Goal: Task Accomplishment & Management: Complete application form

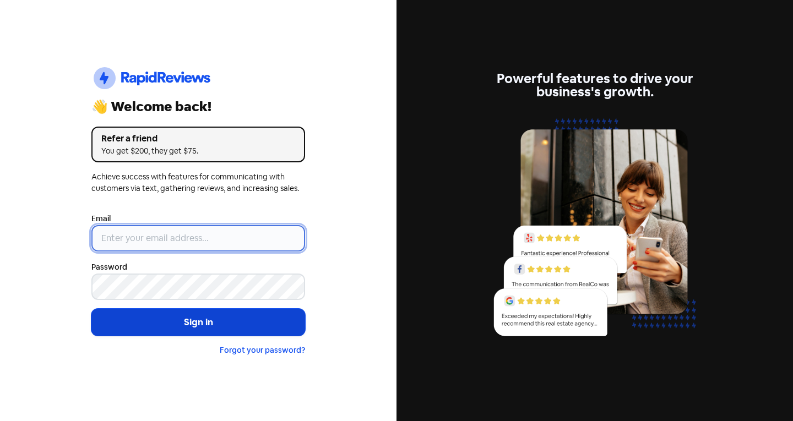
type input "[EMAIL_ADDRESS][DOMAIN_NAME]"
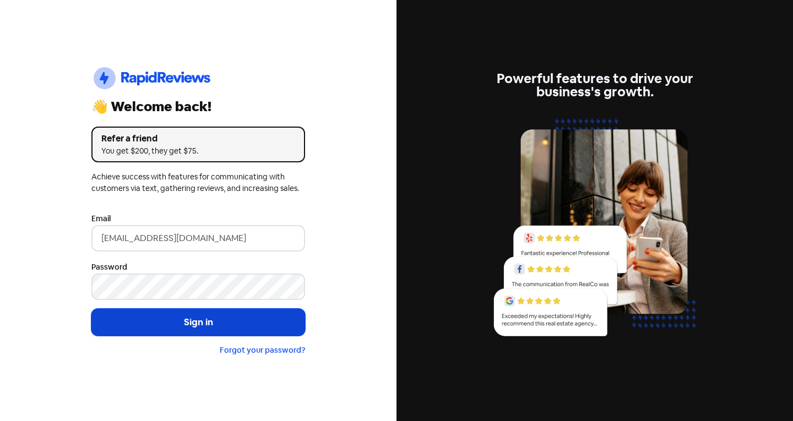
click at [191, 328] on button "Sign in" at bounding box center [198, 323] width 214 height 28
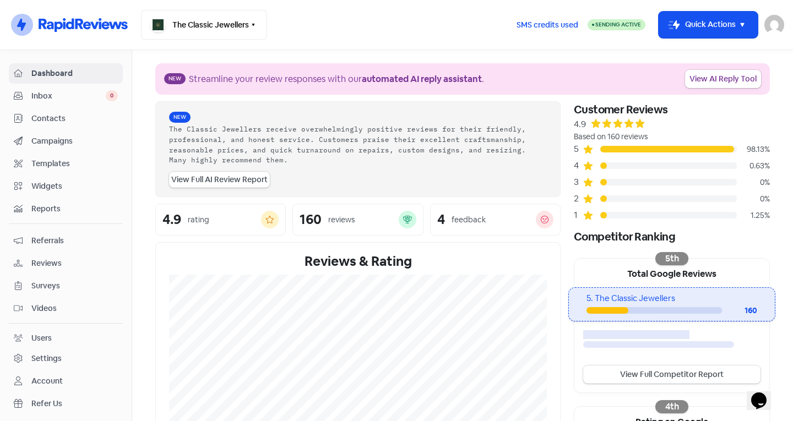
click at [55, 95] on span "Inbox" at bounding box center [68, 96] width 74 height 12
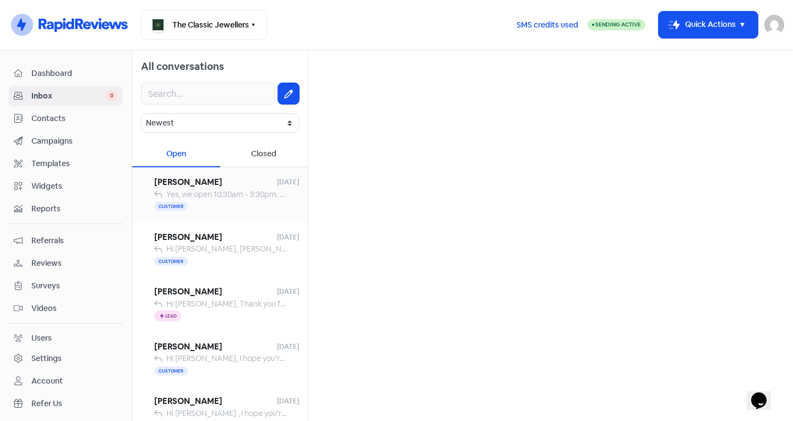
click at [223, 198] on span "Yes, we open 10:30am - 3:30pm. Drop by anytime 😊" at bounding box center [257, 194] width 183 height 10
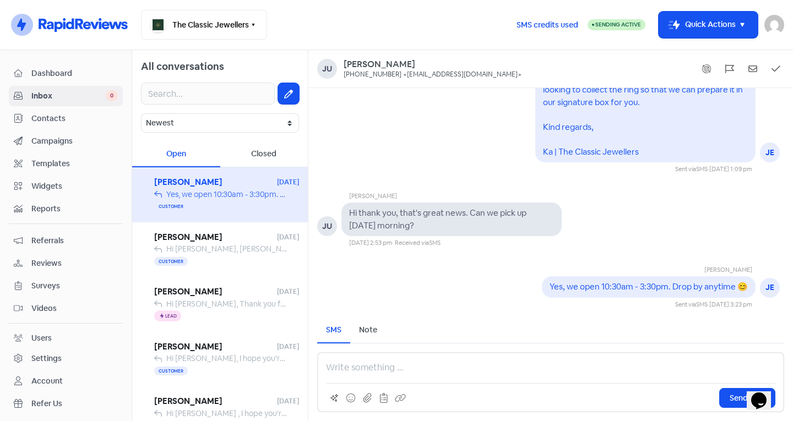
click at [61, 121] on span "Contacts" at bounding box center [74, 119] width 86 height 12
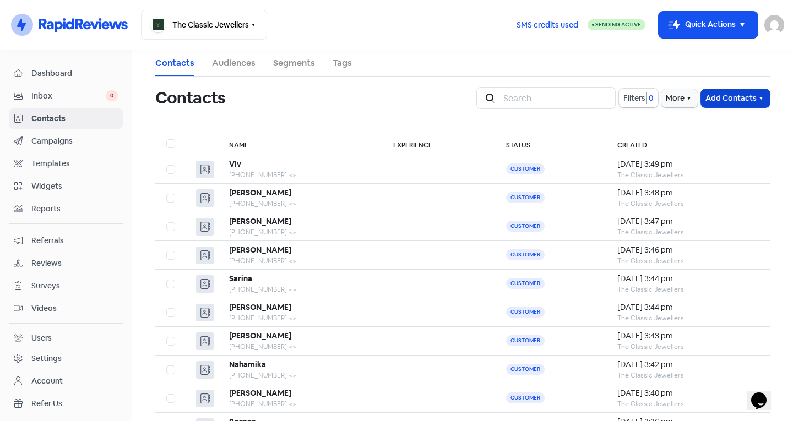
click at [740, 95] on button "Add Contacts" at bounding box center [735, 98] width 69 height 18
click at [646, 120] on button "Add a contact" at bounding box center [705, 122] width 128 height 22
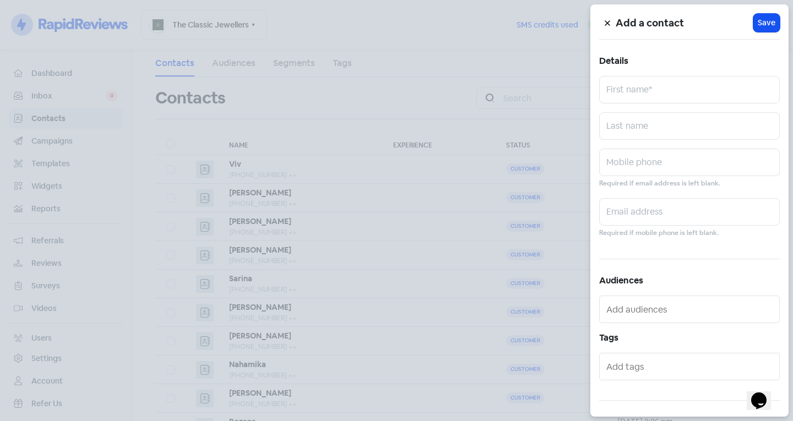
click at [508, 90] on div at bounding box center [396, 210] width 793 height 421
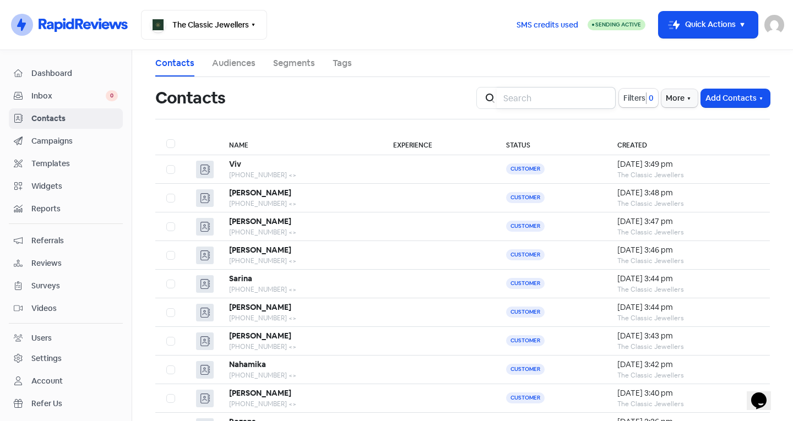
click at [512, 95] on input "search" at bounding box center [556, 98] width 119 height 22
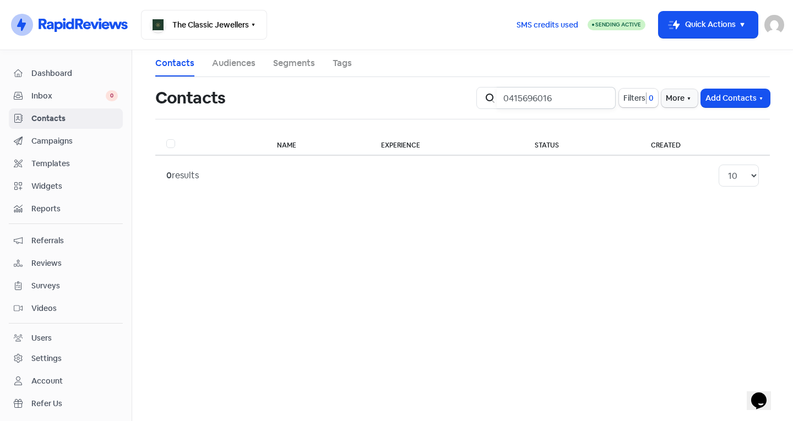
drag, startPoint x: 569, startPoint y: 100, endPoint x: 469, endPoint y: 100, distance: 99.7
click at [469, 100] on div "Contacts Icon For Search 0415696016 Filters 0 More Add Contacts" at bounding box center [463, 97] width 628 height 35
type input "0415696016"
click at [737, 97] on button "Add Contacts" at bounding box center [735, 98] width 69 height 18
click at [716, 127] on button "Add a contact" at bounding box center [705, 122] width 128 height 22
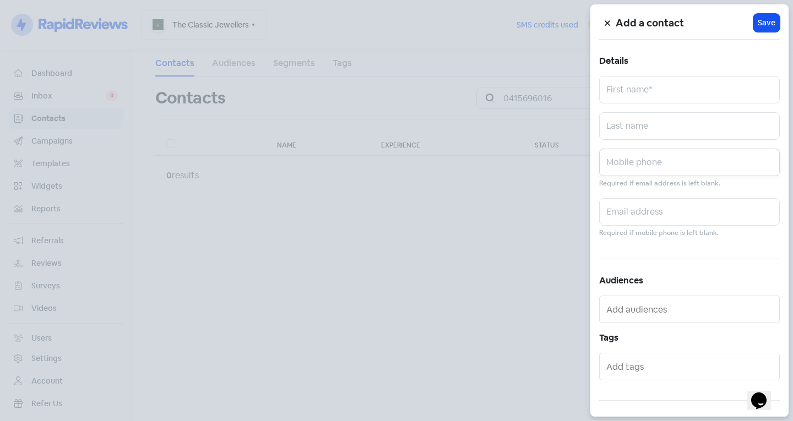
paste input "0415696016"
type input "0415696016"
click at [642, 95] on input "text" at bounding box center [689, 90] width 181 height 28
type input "m"
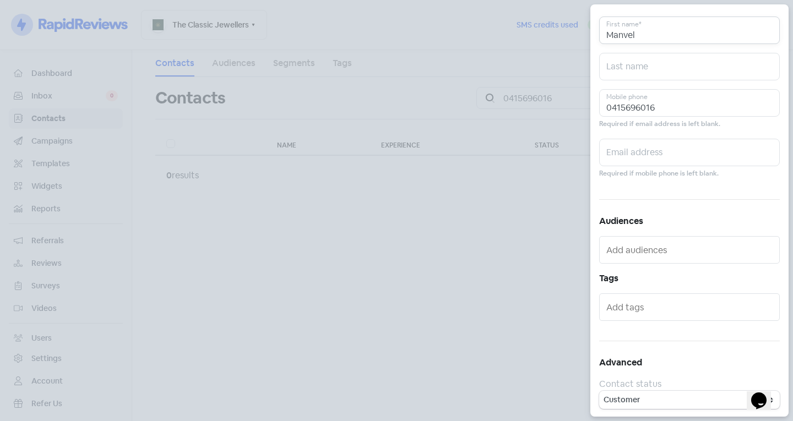
scroll to position [61, 0]
type input "Manvel"
click at [644, 311] on input "text" at bounding box center [690, 306] width 169 height 18
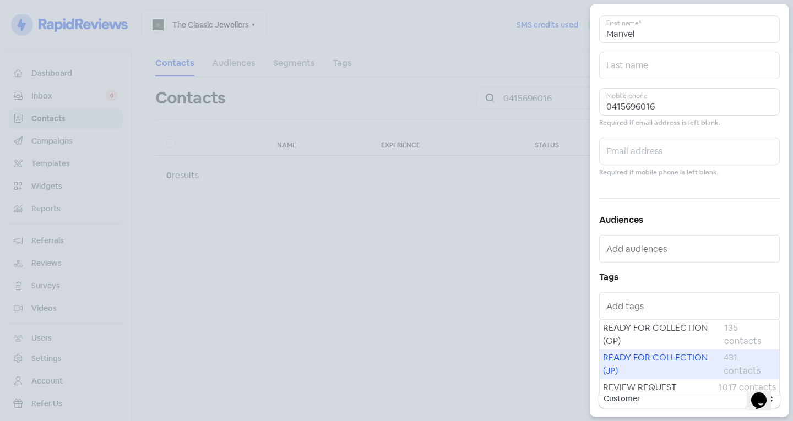
click at [639, 351] on span "READY FOR COLLECTION (JP)" at bounding box center [663, 364] width 121 height 26
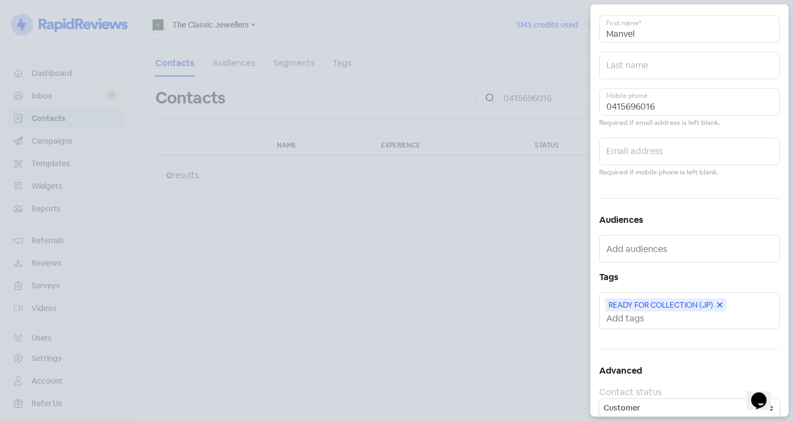
click at [642, 316] on input "text" at bounding box center [690, 319] width 169 height 12
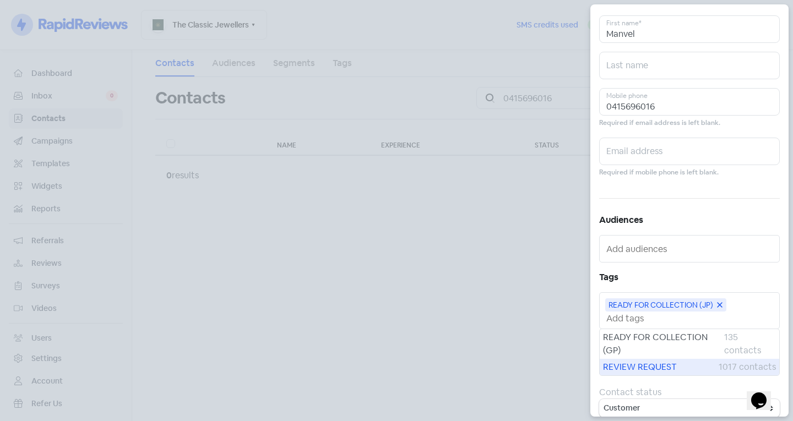
click at [644, 362] on span "REVIEW REQUEST" at bounding box center [661, 367] width 116 height 13
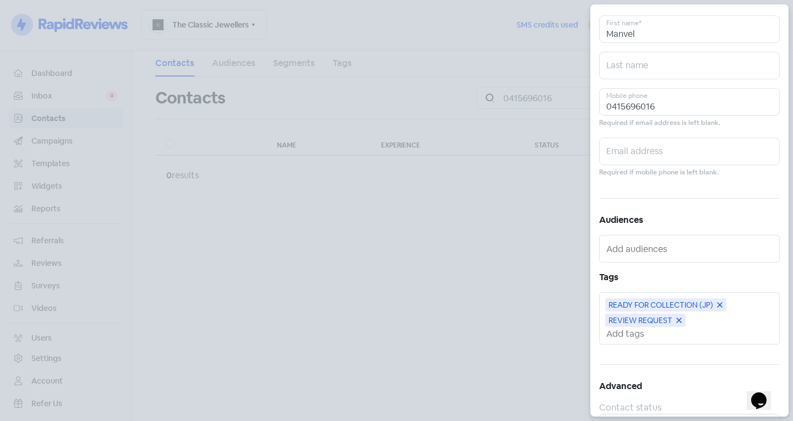
scroll to position [0, 0]
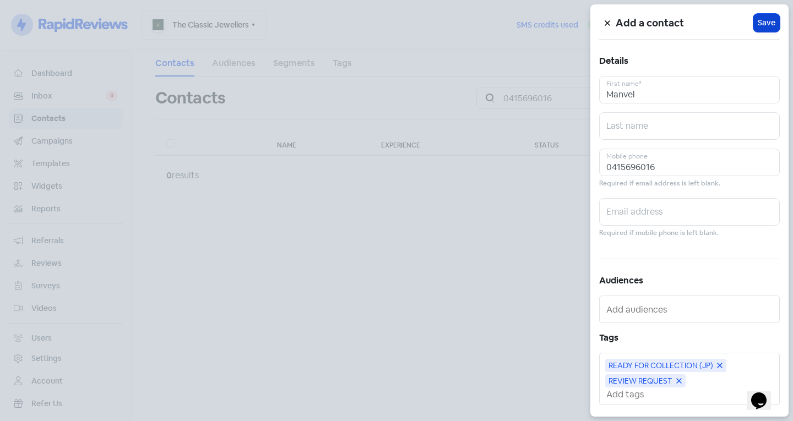
click at [767, 25] on span "Save" at bounding box center [767, 23] width 18 height 12
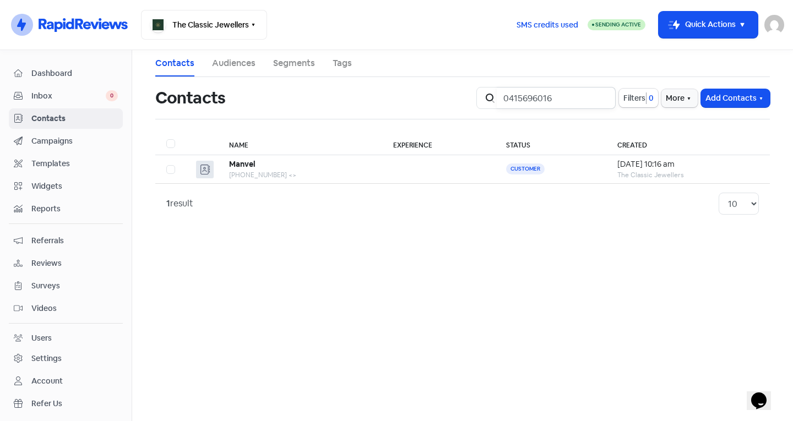
click at [602, 98] on input "0415696016" at bounding box center [556, 98] width 119 height 22
drag, startPoint x: 725, startPoint y: 21, endPoint x: 725, endPoint y: 39, distance: 17.1
click at [725, 21] on button "Icon For Thunder-move Quick Actions" at bounding box center [708, 25] width 99 height 26
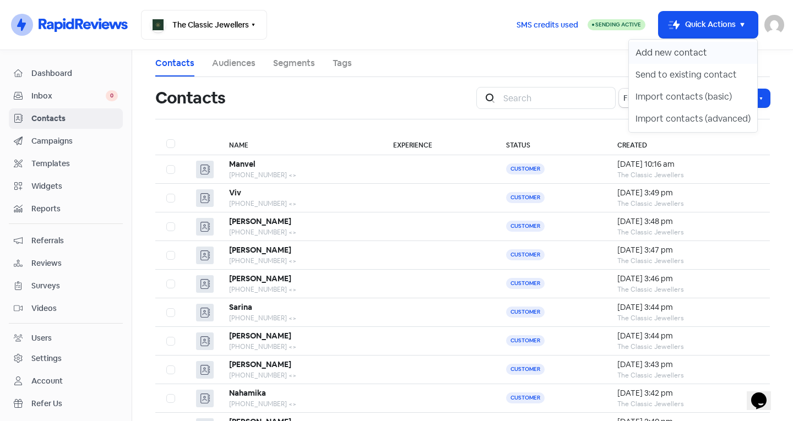
click at [721, 52] on button "Add new contact" at bounding box center [693, 53] width 128 height 22
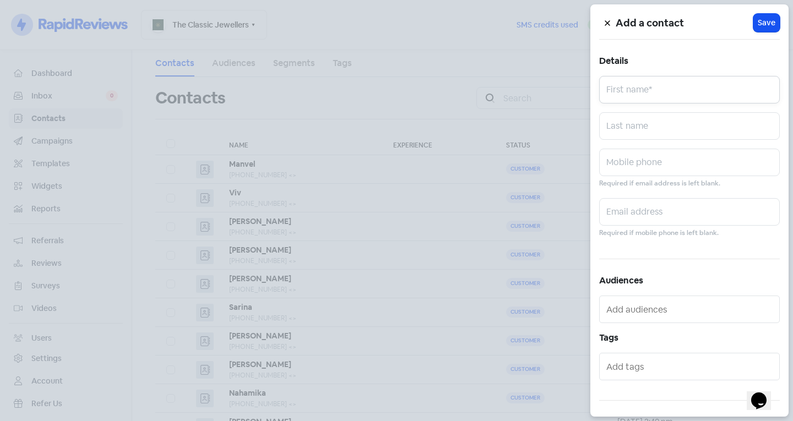
click at [701, 88] on input "text" at bounding box center [689, 90] width 181 height 28
type input "Arten"
type input "Fesenko"
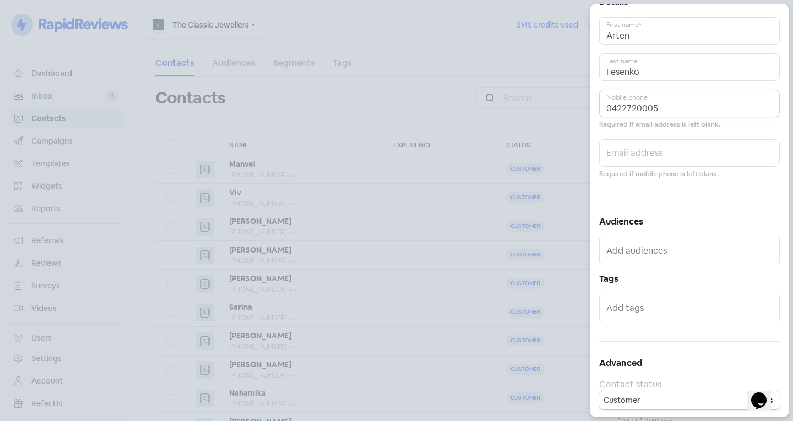
scroll to position [61, 0]
type input "0422720005"
click at [665, 300] on input "text" at bounding box center [690, 306] width 169 height 18
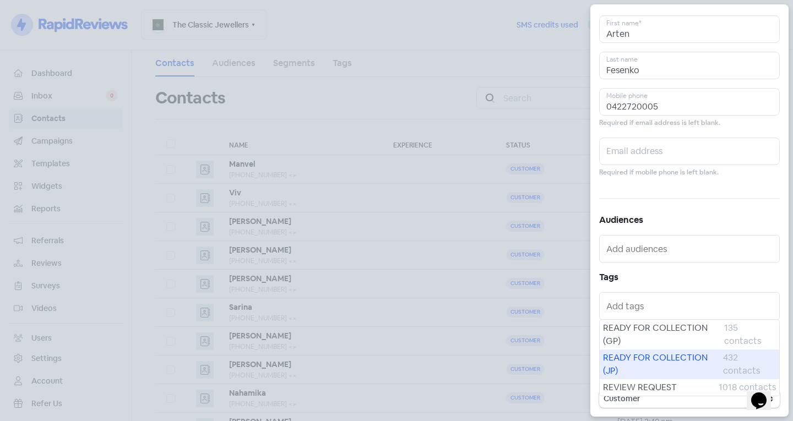
click at [658, 352] on span "READY FOR COLLECTION (JP)" at bounding box center [663, 364] width 120 height 26
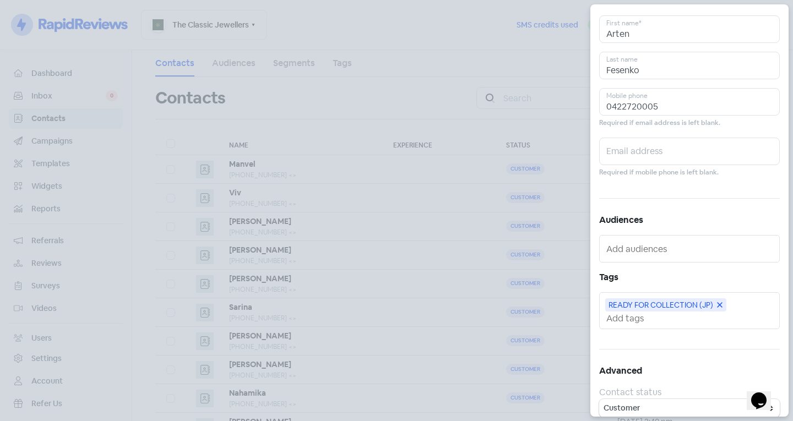
click at [660, 324] on div "READY FOR COLLECTION (JP)" at bounding box center [689, 311] width 181 height 37
click at [659, 321] on input "text" at bounding box center [690, 319] width 169 height 12
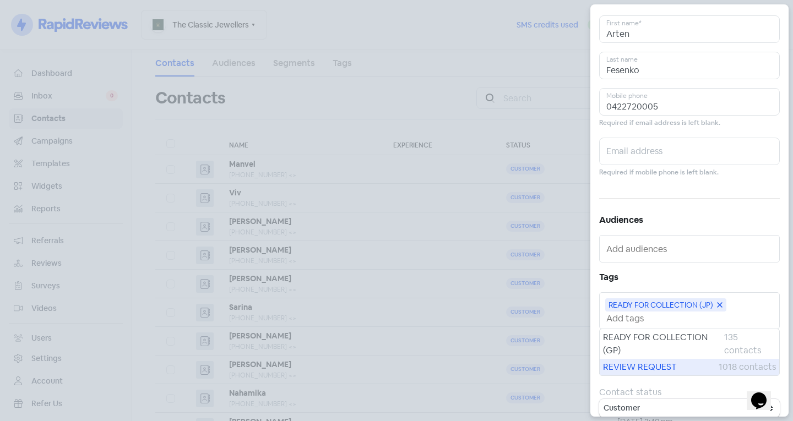
click at [652, 364] on span "REVIEW REQUEST" at bounding box center [661, 367] width 116 height 13
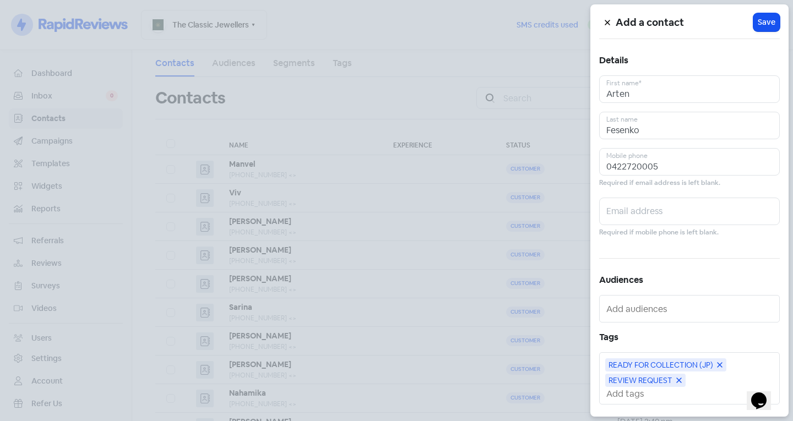
scroll to position [0, 0]
click at [759, 17] on button "Icon For Loading Save" at bounding box center [767, 23] width 26 height 18
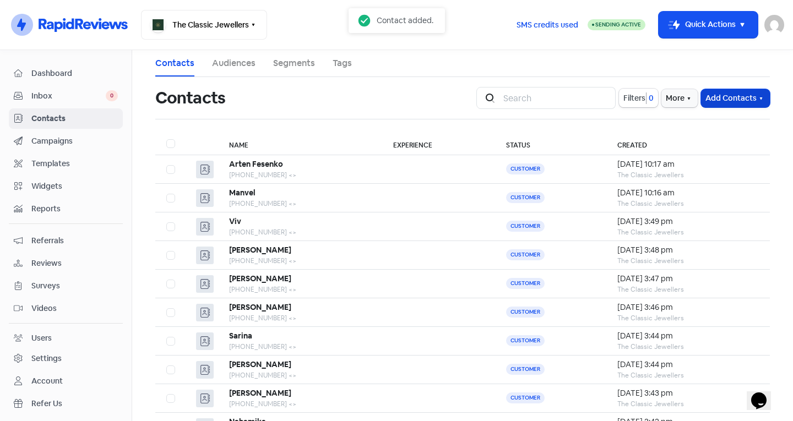
click at [712, 99] on button "Add Contacts" at bounding box center [735, 98] width 69 height 18
click at [712, 121] on button "Add a contact" at bounding box center [705, 122] width 128 height 22
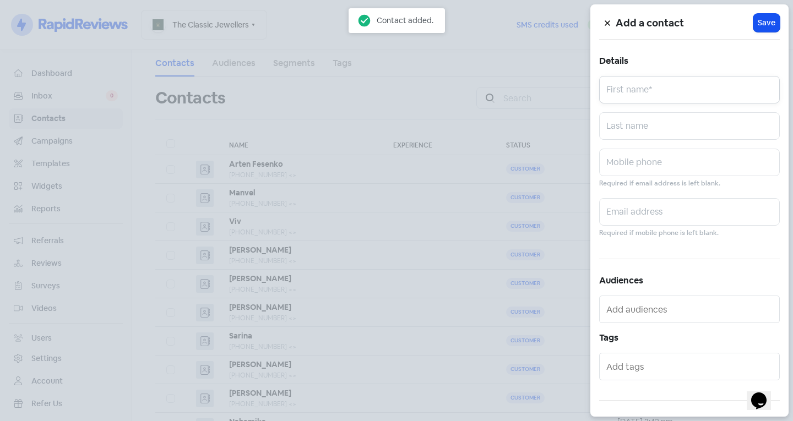
click at [692, 94] on input "text" at bounding box center [689, 90] width 181 height 28
type input "[PERSON_NAME]"
type input "Brown"
click at [646, 172] on input "text" at bounding box center [689, 163] width 181 height 28
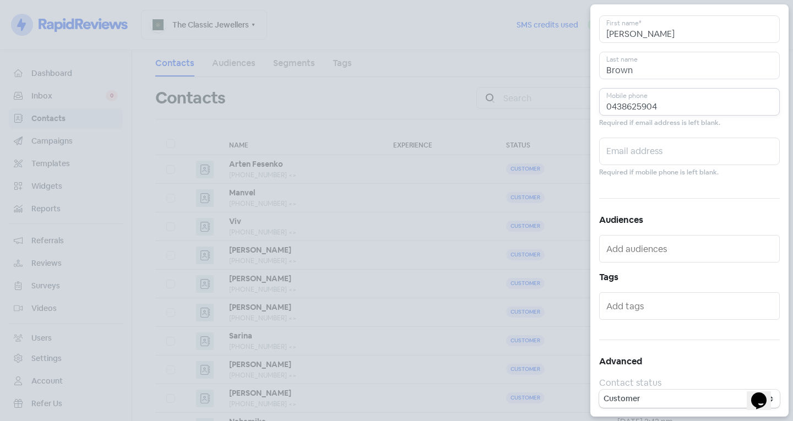
type input "0438625904"
click at [646, 304] on input "text" at bounding box center [690, 306] width 169 height 18
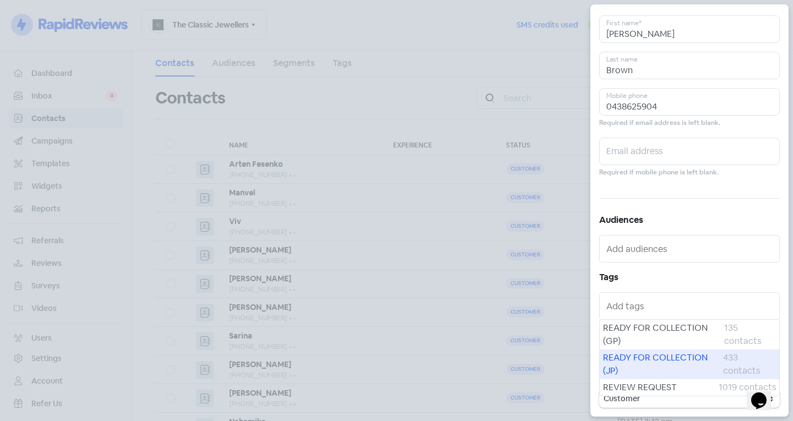
click at [655, 355] on span "READY FOR COLLECTION (JP)" at bounding box center [663, 364] width 120 height 26
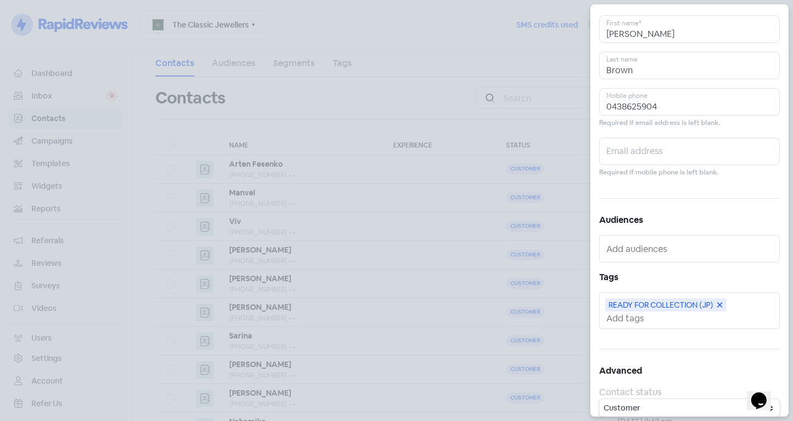
click at [648, 321] on input "text" at bounding box center [690, 319] width 169 height 12
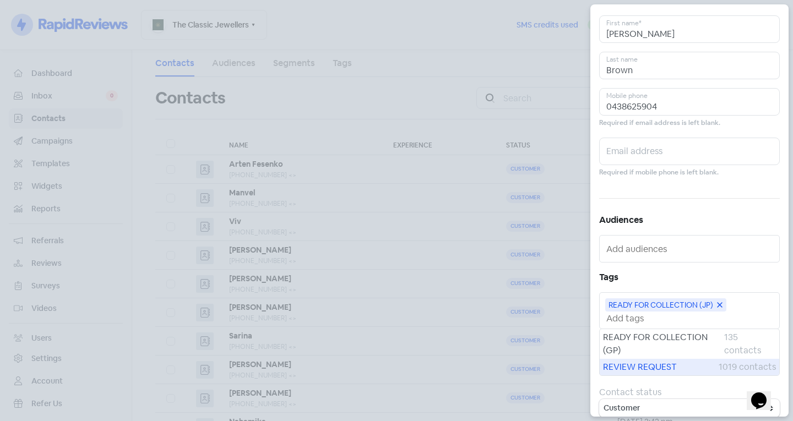
click at [662, 364] on span "REVIEW REQUEST" at bounding box center [661, 367] width 116 height 13
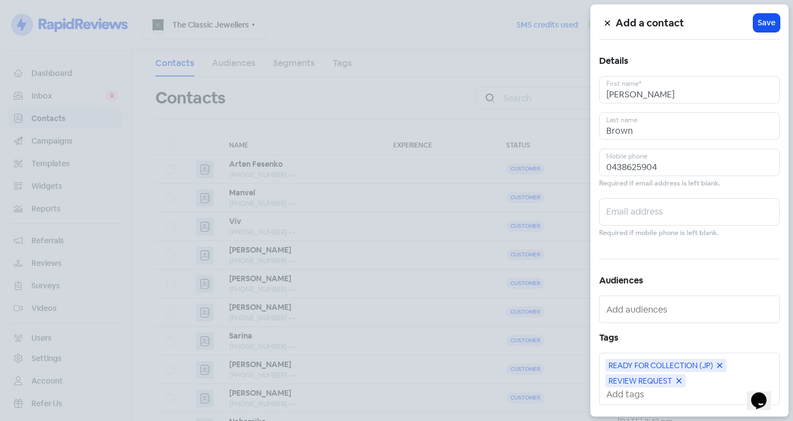
scroll to position [0, 0]
click at [754, 15] on button "Icon For Loading Save" at bounding box center [767, 23] width 26 height 18
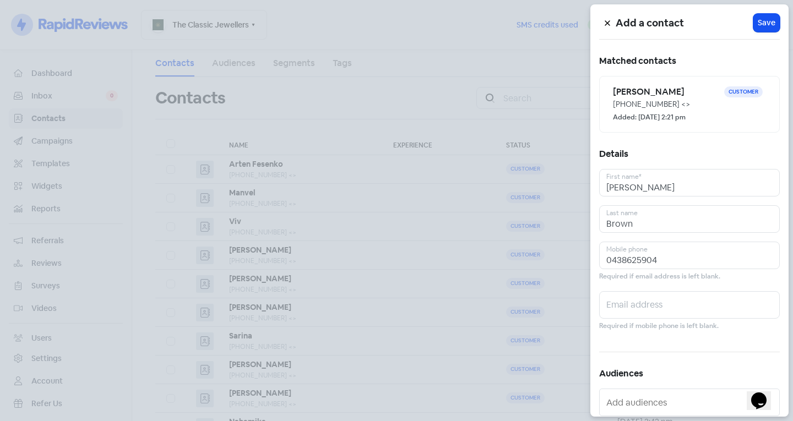
click at [464, 199] on div at bounding box center [396, 210] width 793 height 421
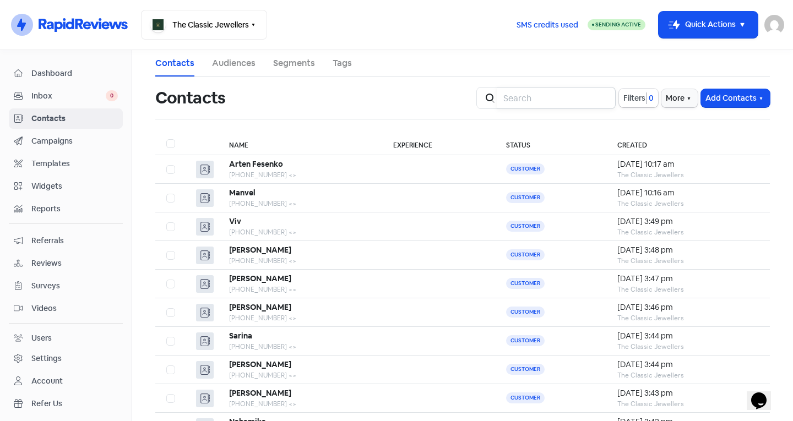
click at [524, 102] on input "search" at bounding box center [556, 98] width 119 height 22
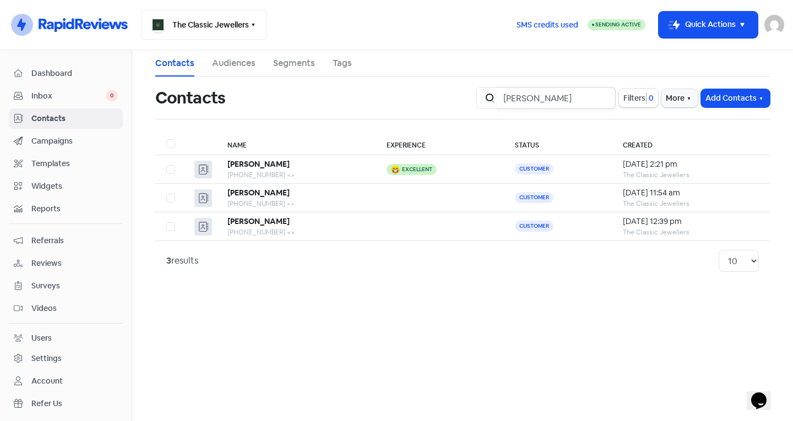
type input "[PERSON_NAME]"
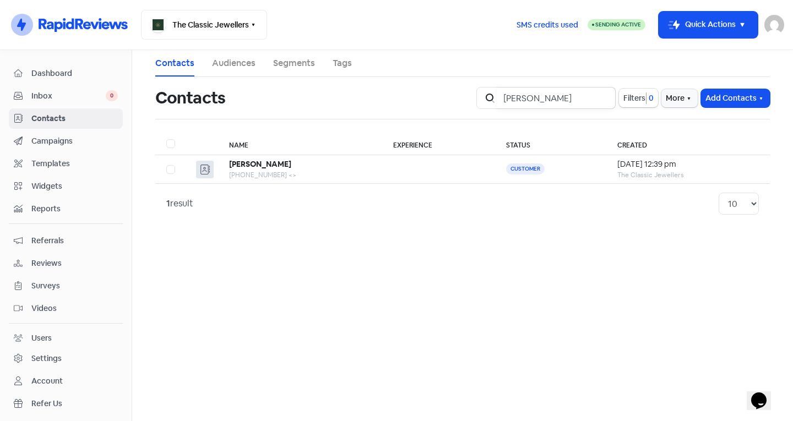
click at [603, 100] on input "[PERSON_NAME]" at bounding box center [556, 98] width 119 height 22
type input "0438625"
click at [270, 174] on div "[PHONE_NUMBER] <>" at bounding box center [296, 175] width 137 height 10
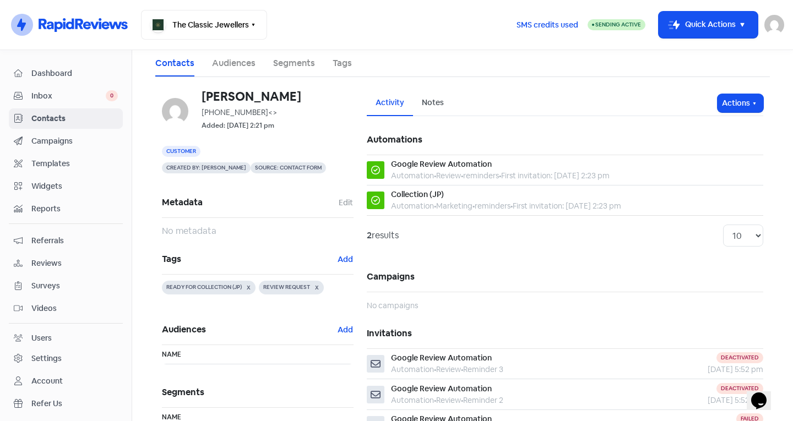
click at [77, 70] on span "Dashboard" at bounding box center [74, 74] width 86 height 12
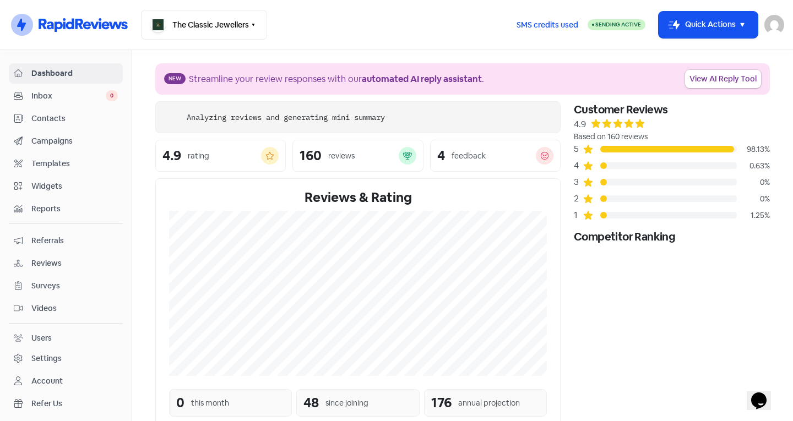
click at [36, 102] on link "Inbox 0" at bounding box center [66, 96] width 114 height 20
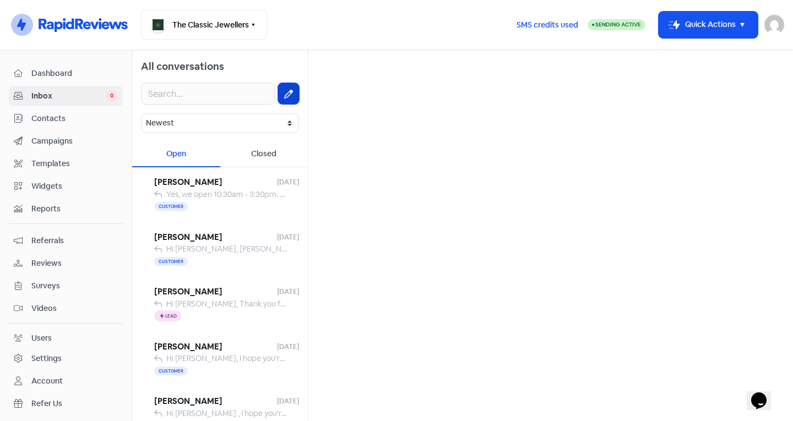
click at [278, 91] on button at bounding box center [288, 93] width 21 height 21
click at [348, 75] on input "text" at bounding box center [550, 70] width 467 height 22
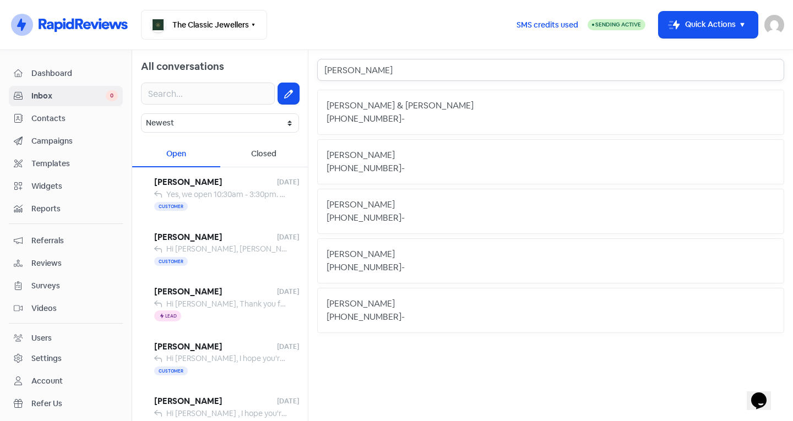
type input "[PERSON_NAME]"
click at [377, 164] on div "[PHONE_NUMBER]" at bounding box center [364, 168] width 75 height 13
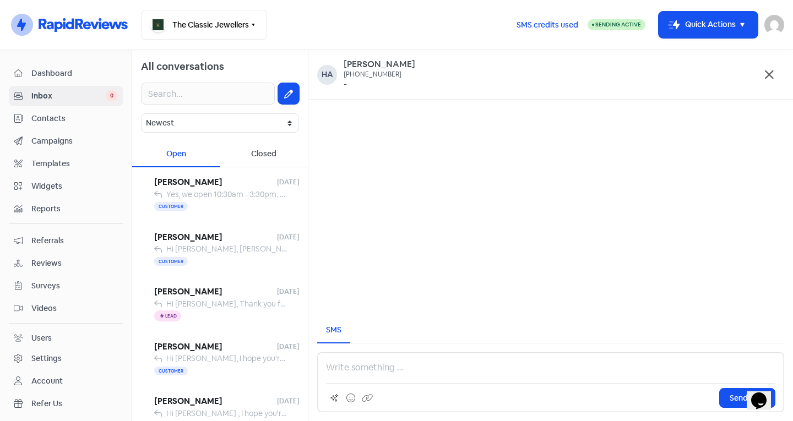
click at [366, 374] on p at bounding box center [550, 367] width 449 height 13
click at [366, 400] on icon at bounding box center [367, 398] width 11 height 10
drag, startPoint x: 370, startPoint y: 368, endPoint x: 258, endPoint y: 364, distance: 112.4
click at [258, 364] on div "All conversations Newest Unread Read Flagged Unflagged Open Closed [PERSON_NAME…" at bounding box center [462, 235] width 661 height 371
drag, startPoint x: 335, startPoint y: 360, endPoint x: 341, endPoint y: 362, distance: 6.4
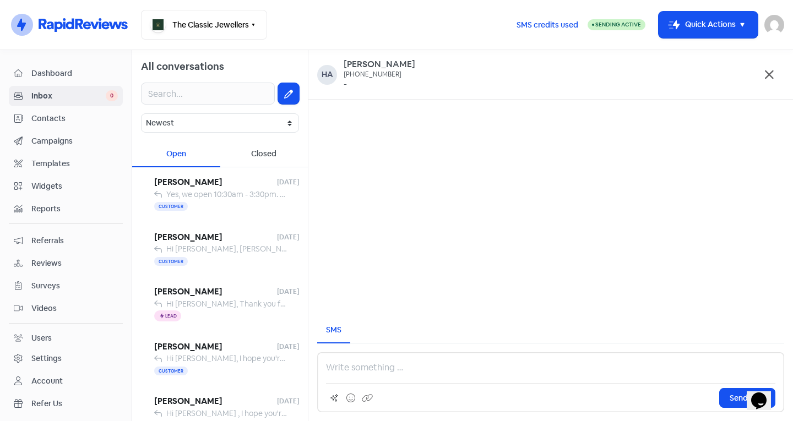
click at [341, 362] on p at bounding box center [550, 367] width 449 height 13
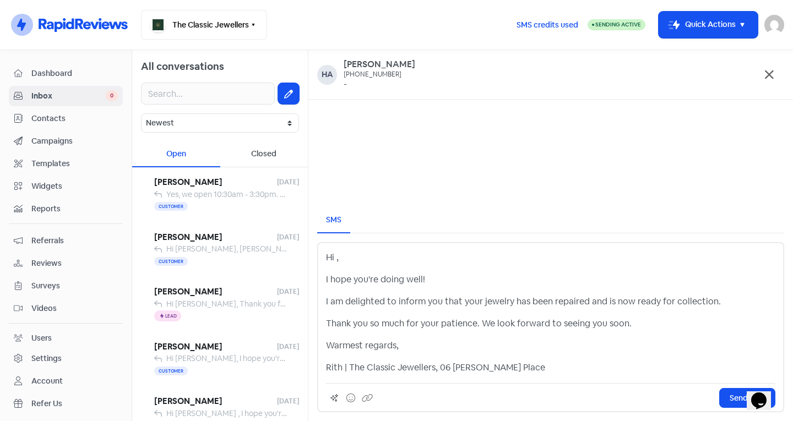
click at [336, 258] on p "Hi ," at bounding box center [550, 257] width 449 height 13
drag, startPoint x: 341, startPoint y: 370, endPoint x: 319, endPoint y: 370, distance: 21.5
click at [319, 370] on div "Hi [PERSON_NAME], I hope you're doing well! I am delighted to inform you that y…" at bounding box center [550, 327] width 467 height 170
click at [732, 397] on span "Send SMS" at bounding box center [747, 399] width 35 height 12
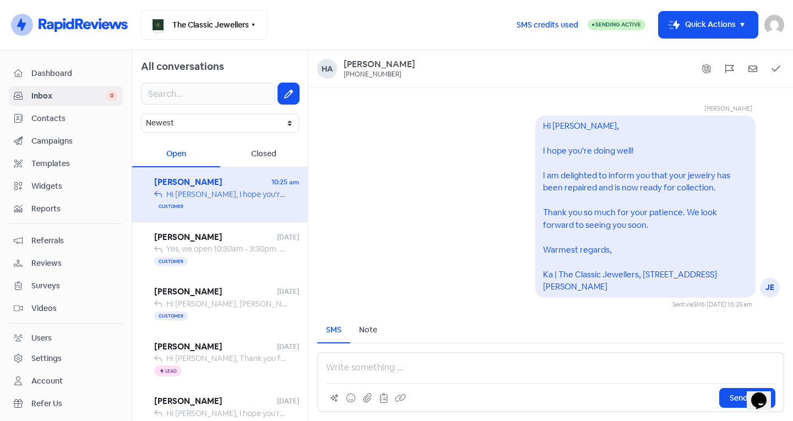
click at [683, 8] on nav "Icon For Thunder-circle The Classic Jewellers Switch Business All businesses No…" at bounding box center [396, 25] width 793 height 50
click at [674, 28] on icon "button" at bounding box center [676, 24] width 7 height 9
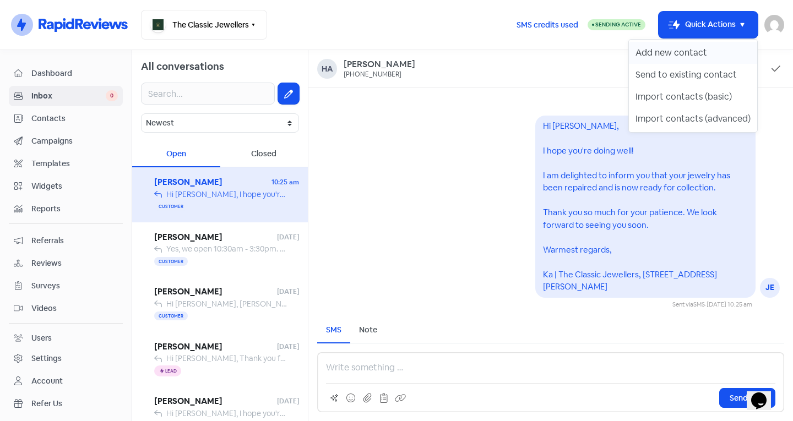
click at [675, 56] on button "Add new contact" at bounding box center [693, 53] width 128 height 22
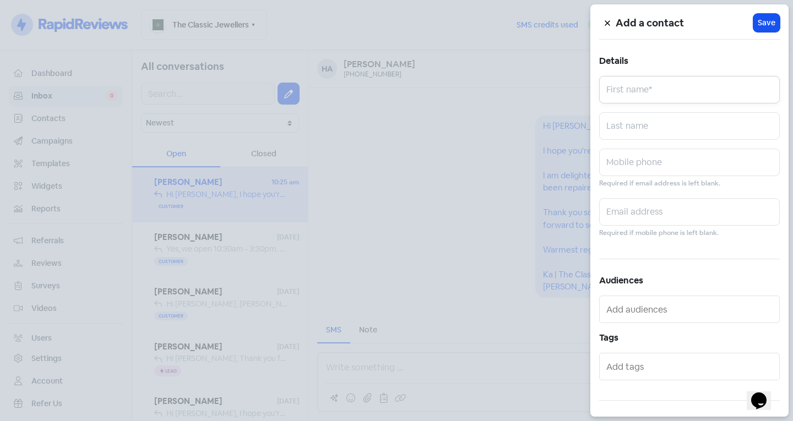
click at [670, 82] on input "text" at bounding box center [689, 90] width 181 height 28
type input "[PERSON_NAME]"
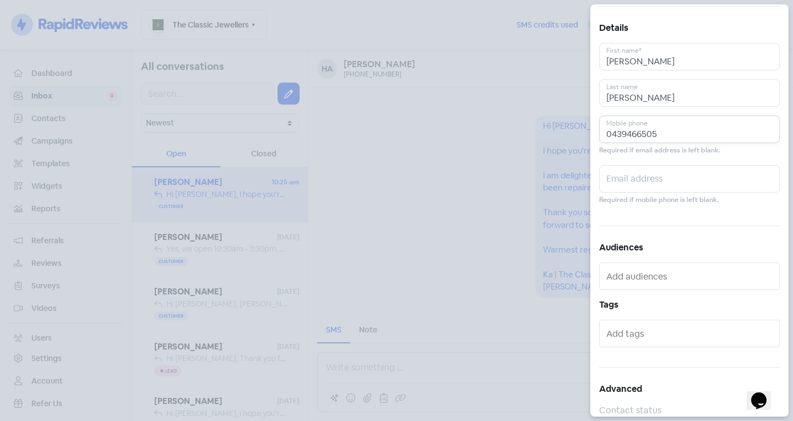
scroll to position [61, 0]
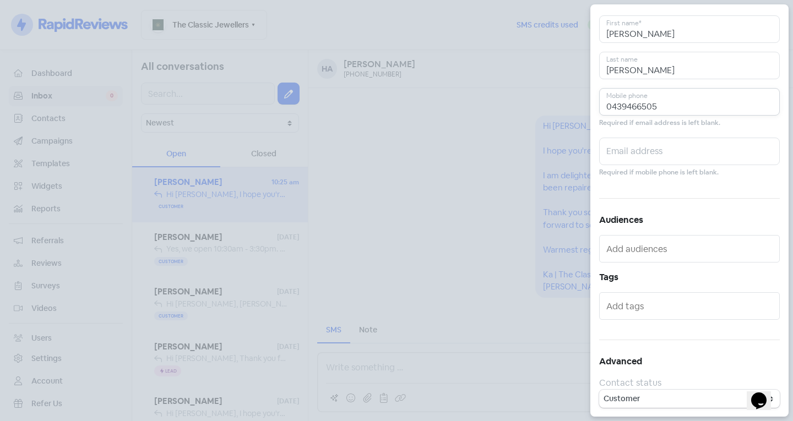
type input "0439466505"
click at [649, 307] on input "text" at bounding box center [690, 306] width 169 height 18
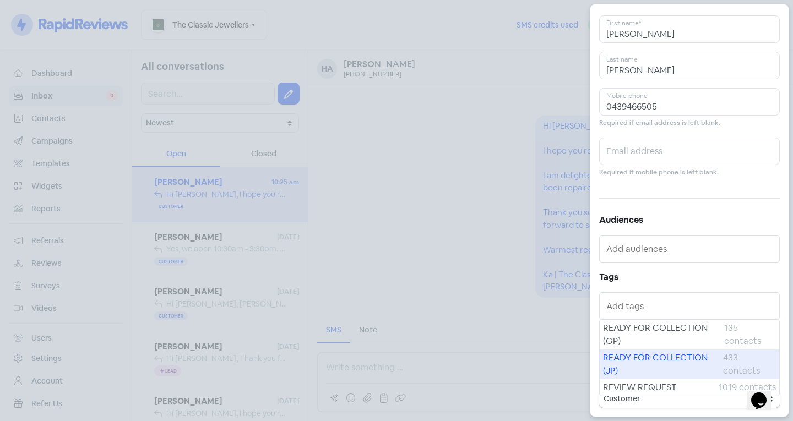
click at [640, 355] on span "READY FOR COLLECTION (JP)" at bounding box center [663, 364] width 120 height 26
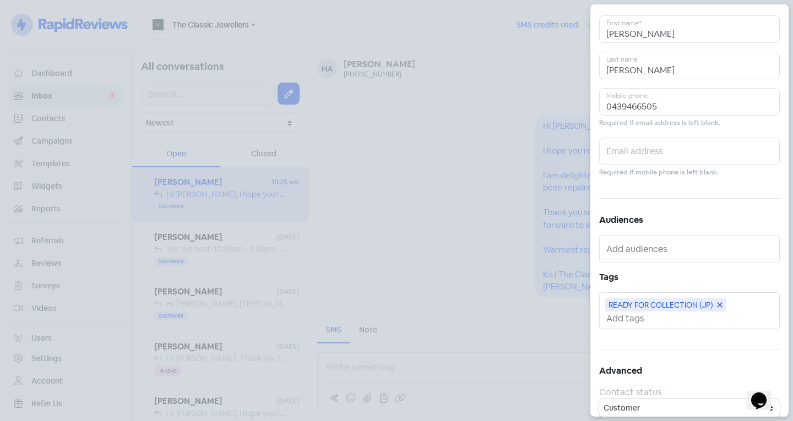
click at [644, 319] on input "text" at bounding box center [690, 319] width 169 height 12
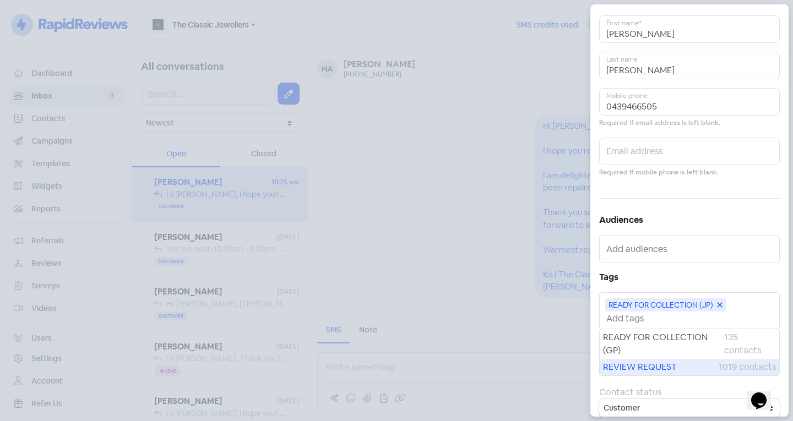
click at [647, 366] on span "REVIEW REQUEST" at bounding box center [661, 367] width 116 height 13
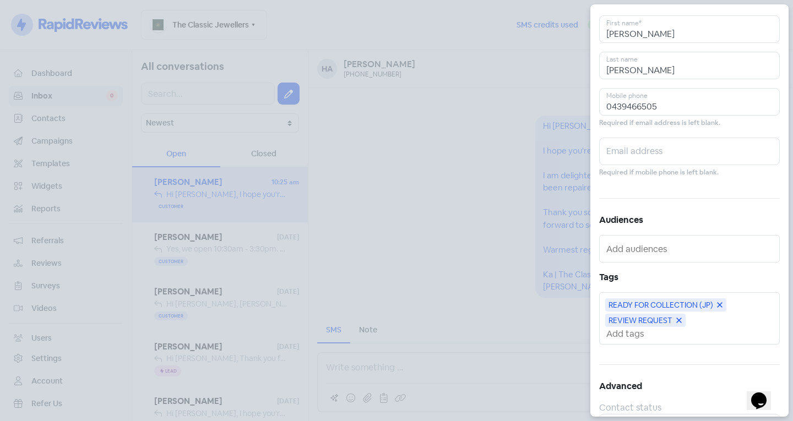
scroll to position [0, 0]
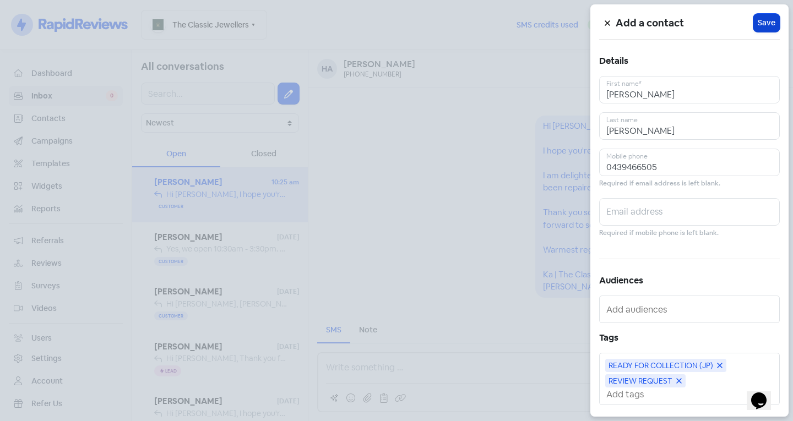
click at [760, 23] on span "Save" at bounding box center [767, 23] width 18 height 12
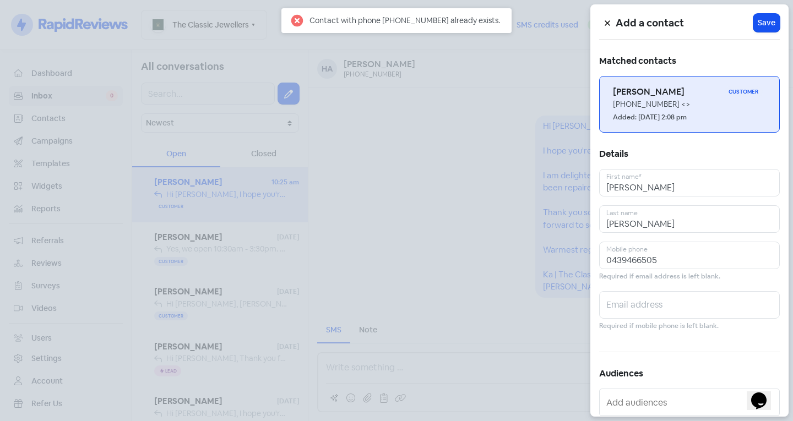
click at [679, 95] on h6 "[PERSON_NAME]" at bounding box center [668, 92] width 111 height 12
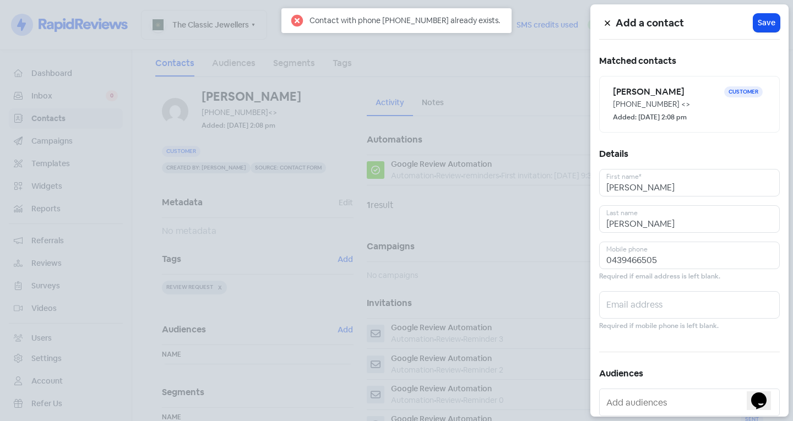
click at [469, 185] on div at bounding box center [396, 210] width 793 height 421
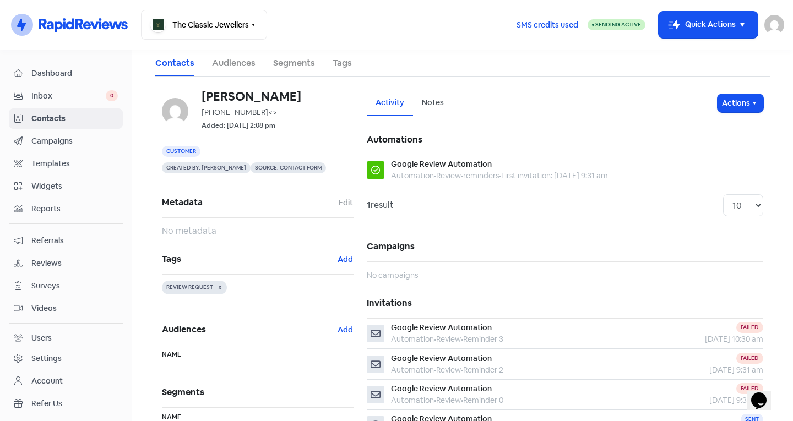
click at [78, 89] on link "Inbox 0" at bounding box center [66, 96] width 114 height 20
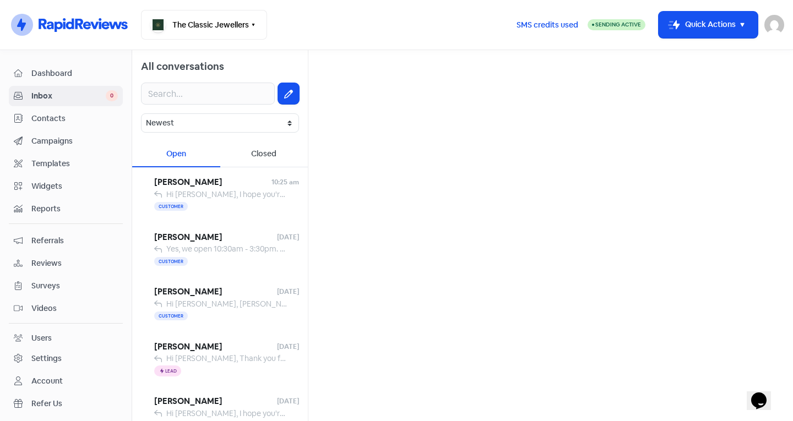
click at [291, 90] on div at bounding box center [220, 94] width 176 height 40
click at [288, 92] on button at bounding box center [288, 93] width 21 height 21
click at [354, 73] on input "text" at bounding box center [550, 70] width 467 height 22
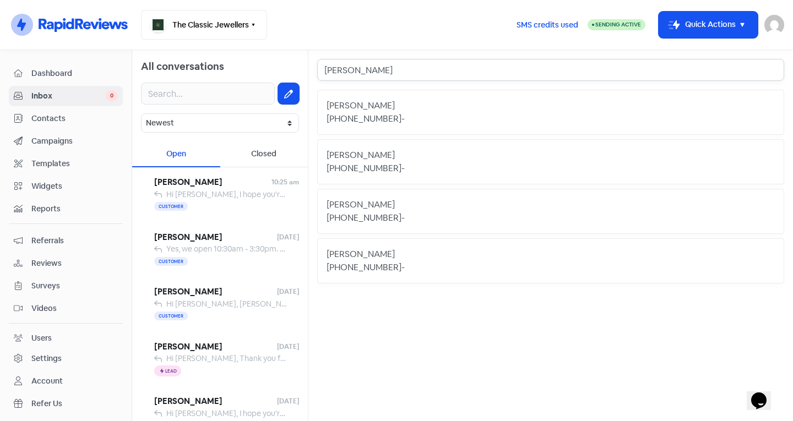
type input "[PERSON_NAME]"
click at [369, 169] on div "[PHONE_NUMBER]" at bounding box center [364, 168] width 75 height 13
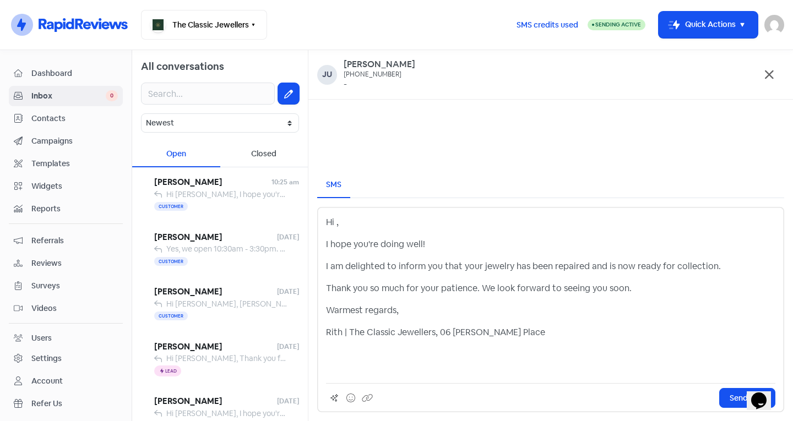
click at [335, 223] on p "Hi ," at bounding box center [550, 222] width 449 height 13
drag, startPoint x: 340, startPoint y: 331, endPoint x: 325, endPoint y: 333, distance: 15.5
click at [325, 333] on div "Hi [PERSON_NAME], I hope you're doing well! I am delighted to inform you that y…" at bounding box center [550, 309] width 467 height 205
click at [727, 397] on button "Send SMS" at bounding box center [747, 398] width 56 height 20
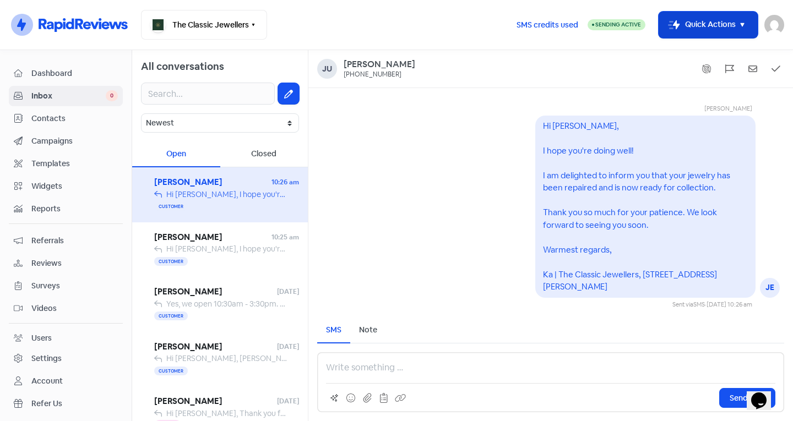
click at [692, 21] on button "Icon For Thunder-move Quick Actions" at bounding box center [708, 25] width 99 height 26
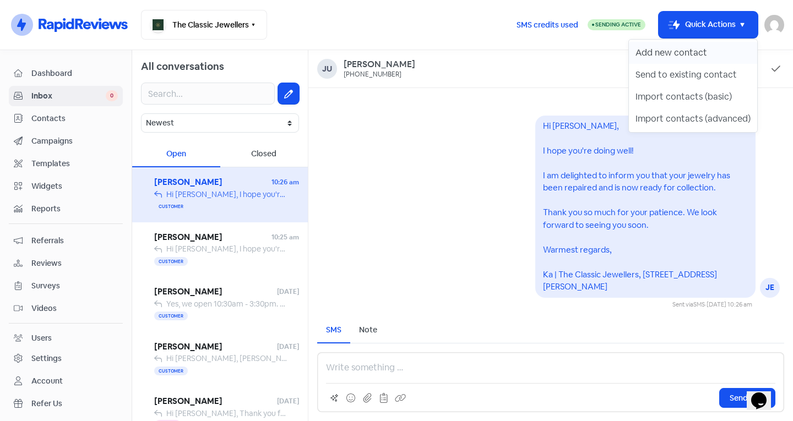
click at [682, 52] on button "Add new contact" at bounding box center [693, 53] width 128 height 22
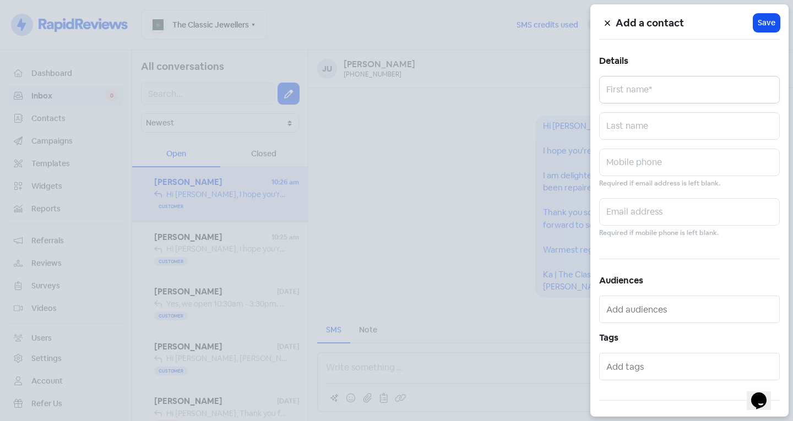
click at [638, 88] on input "text" at bounding box center [689, 90] width 181 height 28
click at [653, 201] on input "text" at bounding box center [689, 212] width 181 height 28
click at [629, 95] on input "Yeresa" at bounding box center [689, 90] width 181 height 28
click at [657, 85] on input "Yeresa" at bounding box center [689, 90] width 181 height 28
drag, startPoint x: 611, startPoint y: 96, endPoint x: 668, endPoint y: 78, distance: 59.6
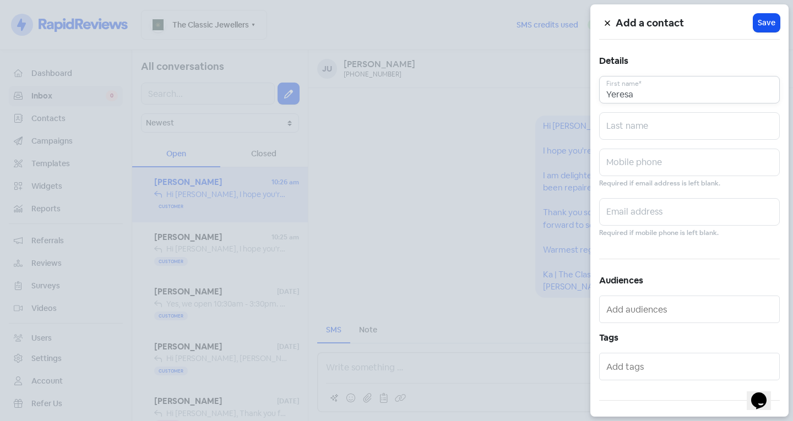
click at [668, 78] on input "Yeresa" at bounding box center [689, 90] width 181 height 28
type input "Yeresa"
click at [629, 164] on input "text" at bounding box center [689, 163] width 181 height 28
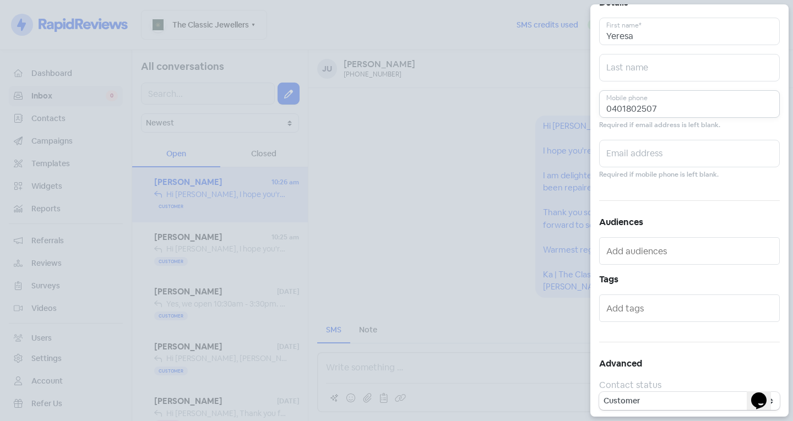
scroll to position [61, 0]
type input "0401802507"
click at [671, 309] on input "text" at bounding box center [690, 306] width 169 height 18
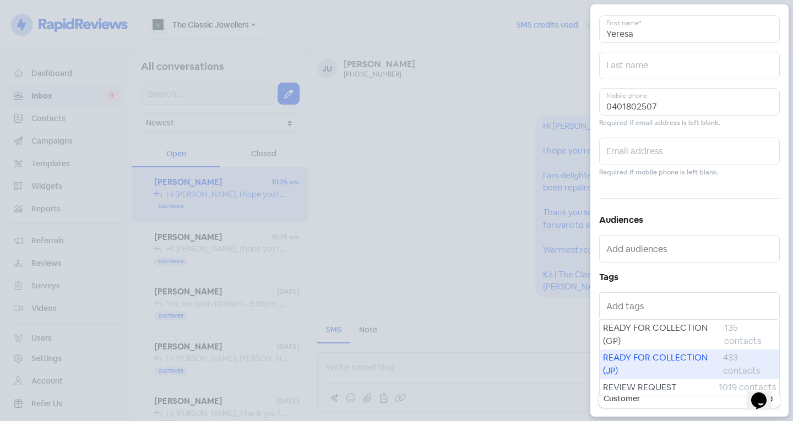
click at [650, 359] on span "READY FOR COLLECTION (JP)" at bounding box center [663, 364] width 120 height 26
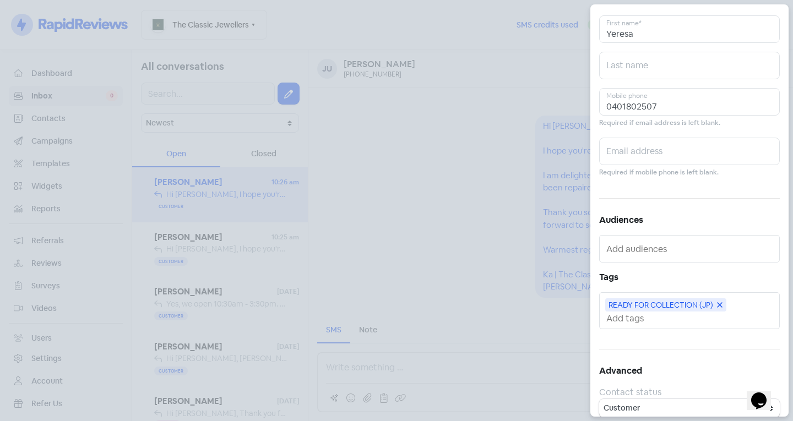
click at [652, 317] on input "text" at bounding box center [690, 319] width 169 height 12
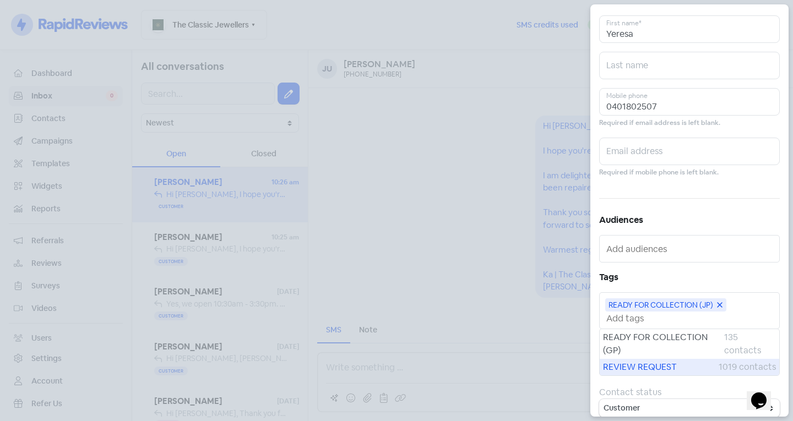
click at [637, 364] on span "REVIEW REQUEST" at bounding box center [661, 367] width 116 height 13
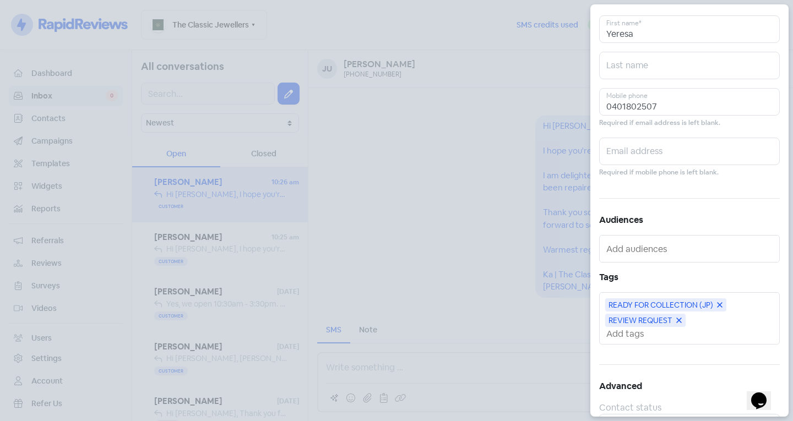
scroll to position [0, 0]
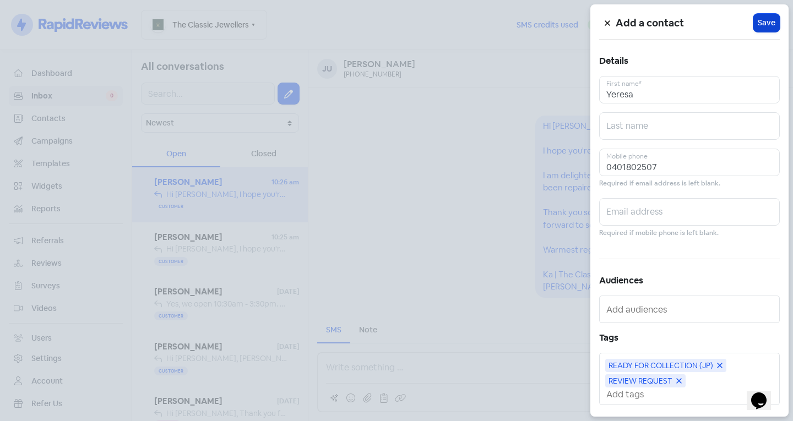
click at [765, 19] on span "Save" at bounding box center [767, 23] width 18 height 12
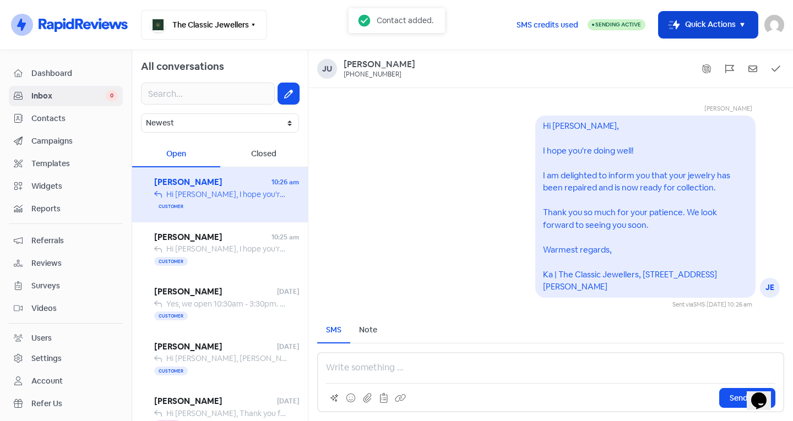
click at [692, 22] on button "Icon For Thunder-move Quick Actions" at bounding box center [708, 25] width 99 height 26
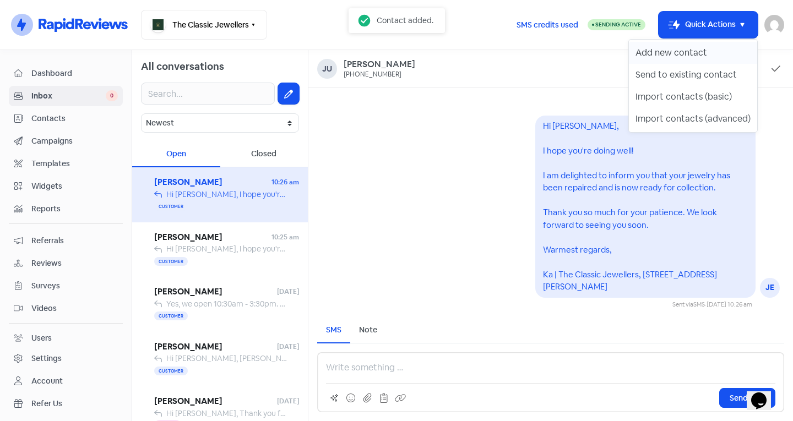
click at [694, 55] on button "Add new contact" at bounding box center [693, 53] width 128 height 22
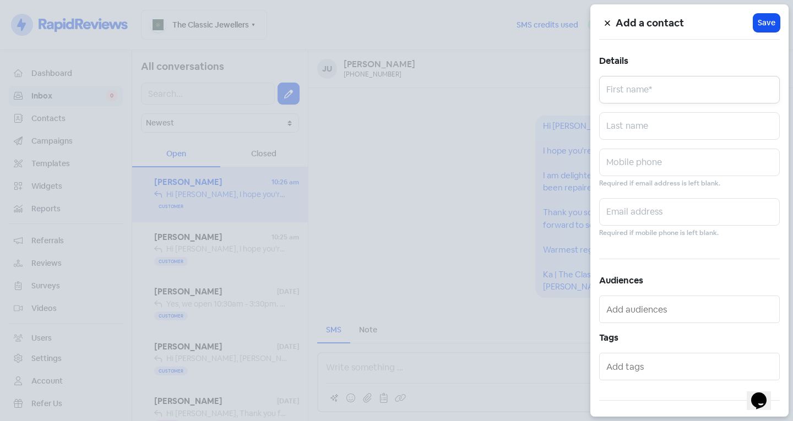
click at [674, 81] on input "text" at bounding box center [689, 90] width 181 height 28
type input "Theo"
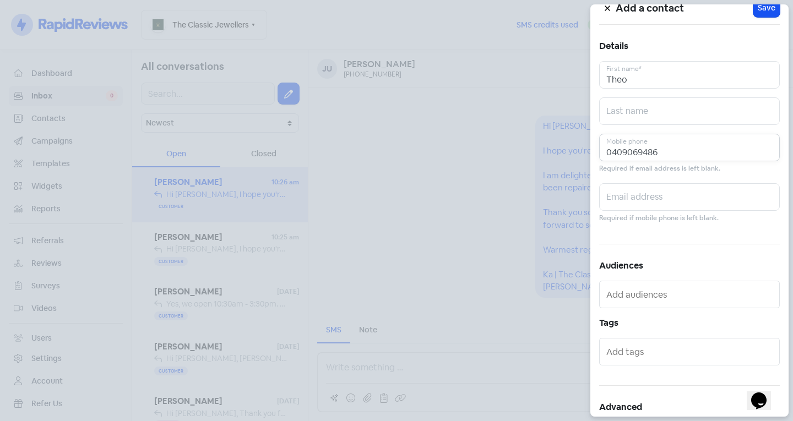
scroll to position [61, 0]
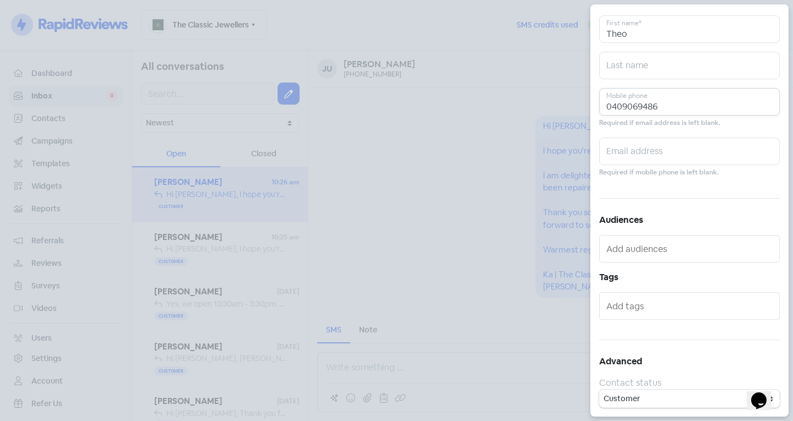
type input "0409069486"
click at [676, 315] on div at bounding box center [689, 307] width 181 height 28
click at [674, 305] on input "text" at bounding box center [690, 306] width 169 height 18
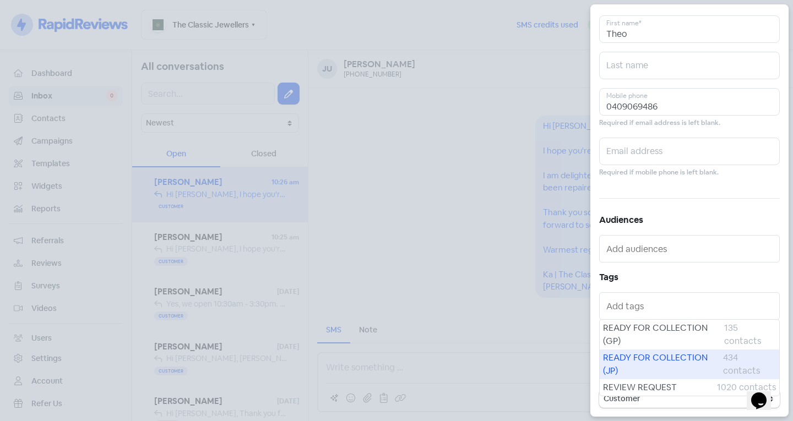
click at [633, 364] on span "READY FOR COLLECTION (JP)" at bounding box center [663, 364] width 120 height 26
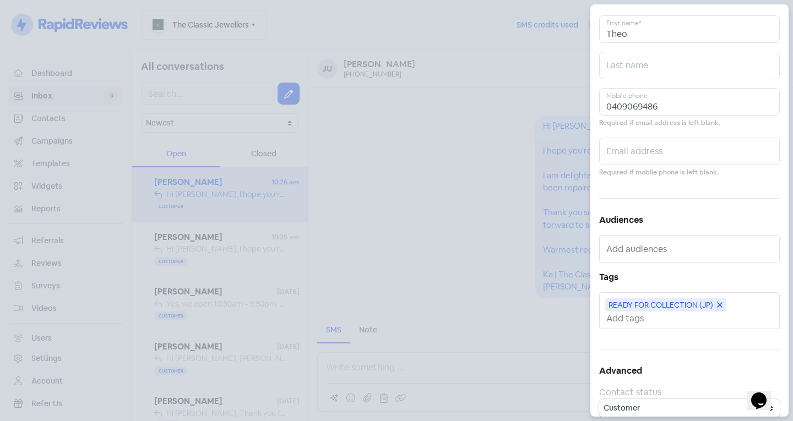
click at [638, 315] on input "text" at bounding box center [690, 319] width 169 height 12
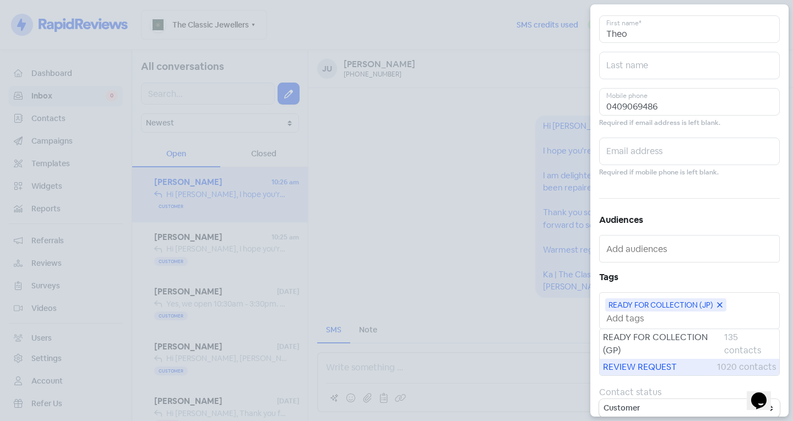
click at [637, 365] on span "REVIEW REQUEST" at bounding box center [660, 367] width 114 height 13
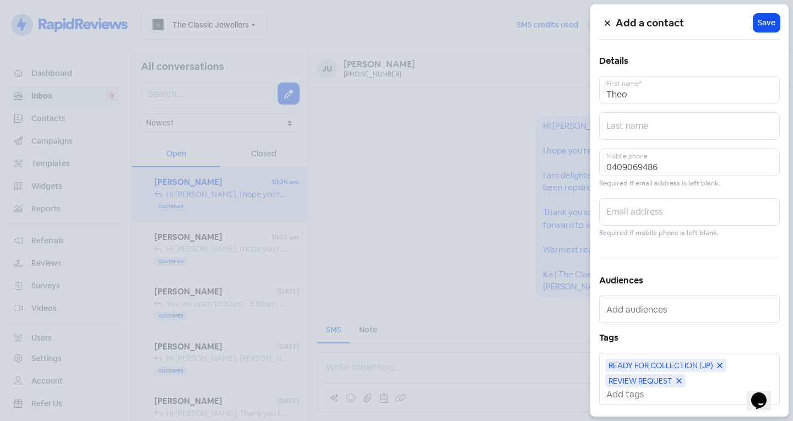
scroll to position [0, 0]
click at [757, 15] on button "Icon For Loading Save" at bounding box center [767, 23] width 26 height 18
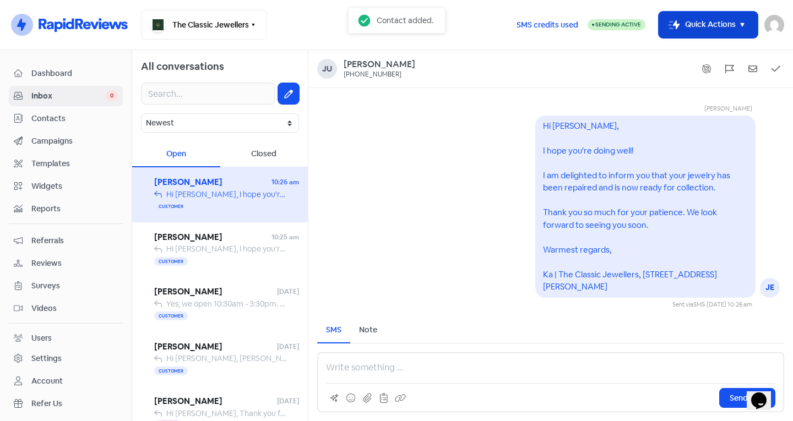
click at [704, 28] on button "Icon For Thunder-move Quick Actions" at bounding box center [708, 25] width 99 height 26
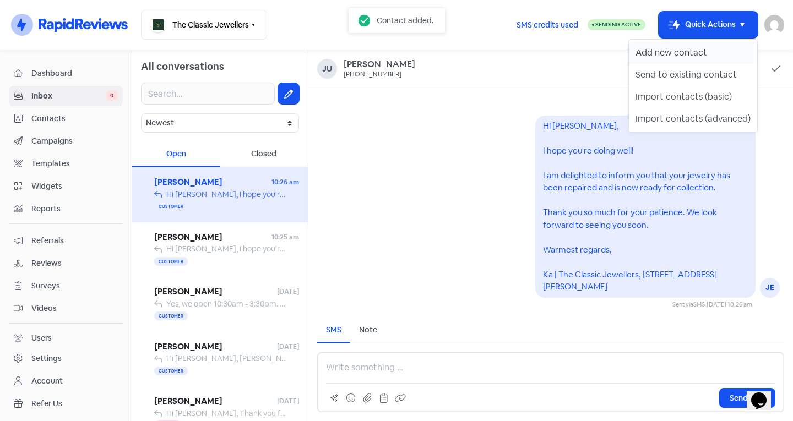
click at [720, 53] on button "Add new contact" at bounding box center [693, 53] width 128 height 22
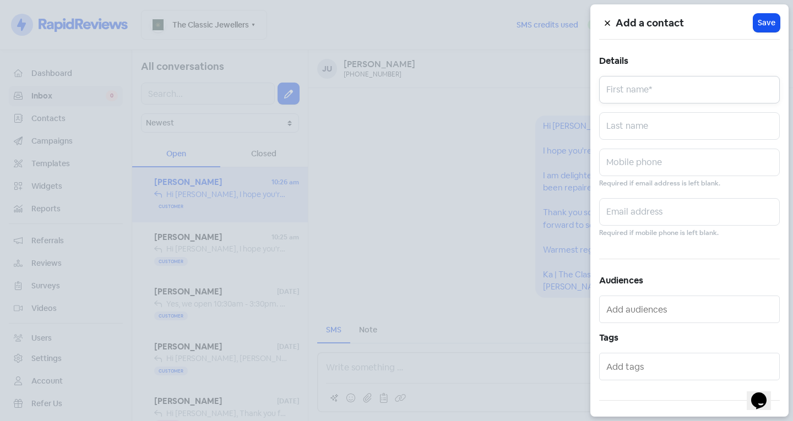
click at [680, 95] on input "text" at bounding box center [689, 90] width 181 height 28
type input "Beemish"
type input "A"
type input "0423884882"
click at [623, 378] on div at bounding box center [689, 367] width 181 height 28
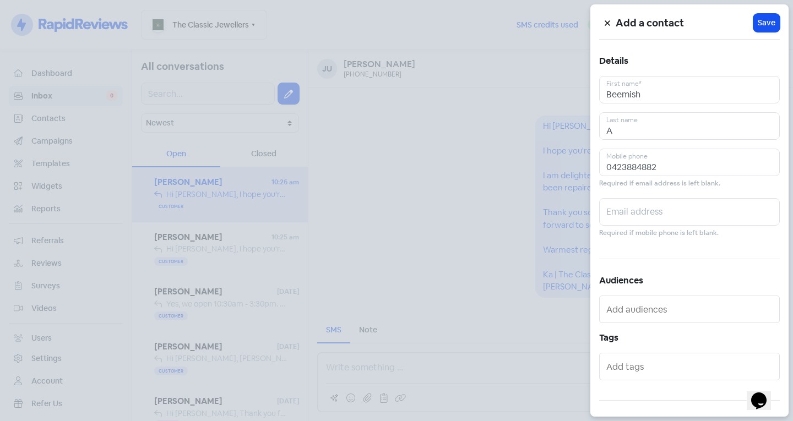
click at [624, 375] on input "text" at bounding box center [690, 367] width 169 height 18
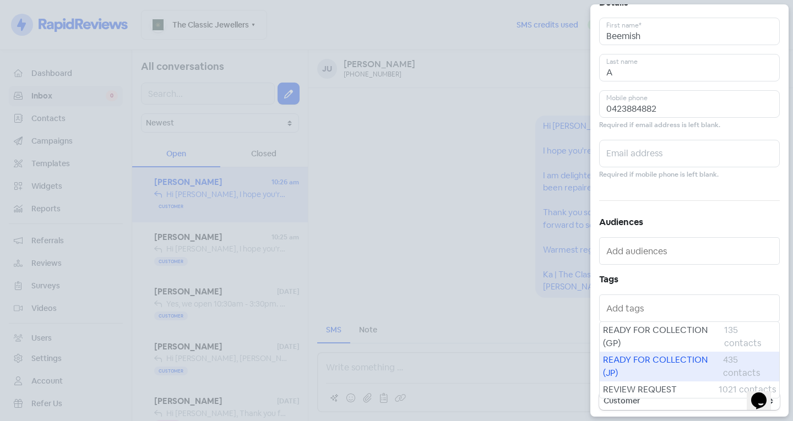
scroll to position [61, 0]
click at [636, 367] on span "READY FOR COLLECTION (JP)" at bounding box center [663, 364] width 120 height 26
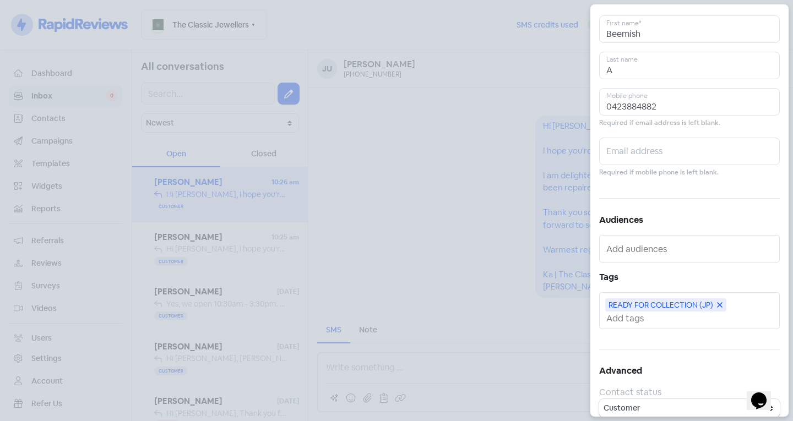
click at [636, 310] on span "READY FOR COLLECTION (JP)" at bounding box center [661, 305] width 105 height 9
click at [634, 321] on input "text" at bounding box center [690, 319] width 169 height 12
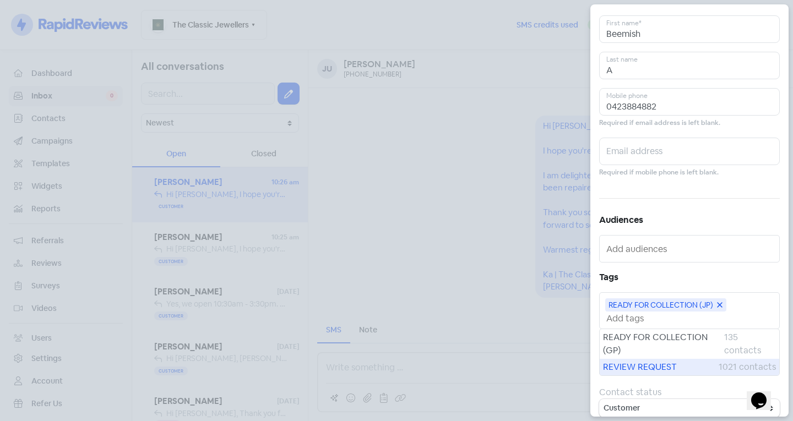
click at [638, 369] on span "REVIEW REQUEST" at bounding box center [661, 367] width 116 height 13
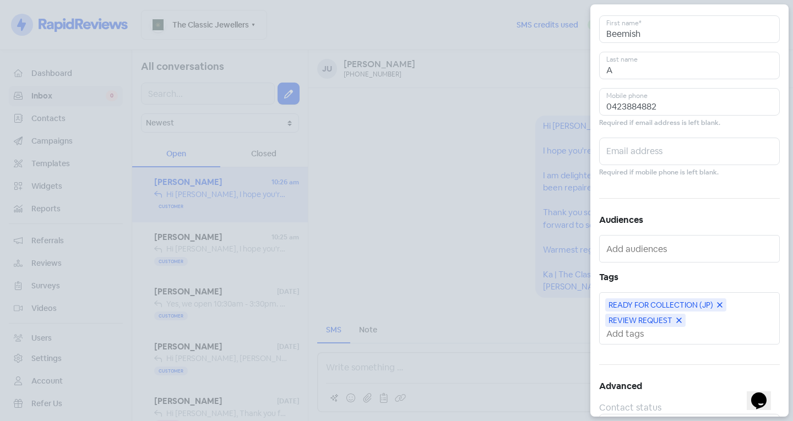
scroll to position [0, 0]
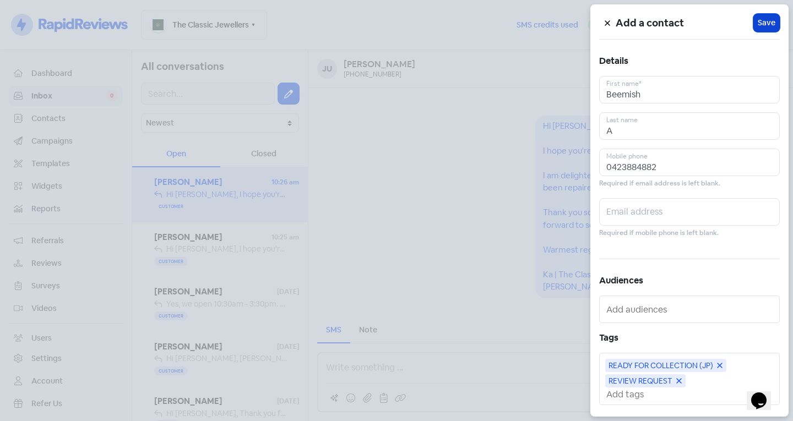
click at [768, 15] on button "Icon For Loading Save" at bounding box center [767, 23] width 26 height 18
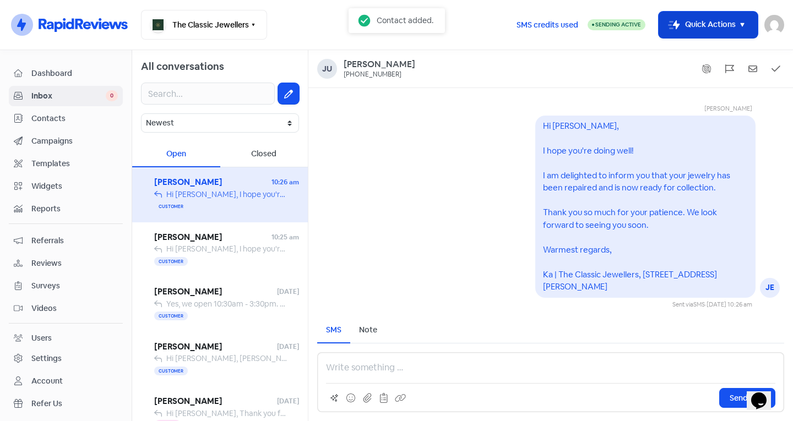
click at [683, 17] on button "Icon For Thunder-move Quick Actions" at bounding box center [708, 25] width 99 height 26
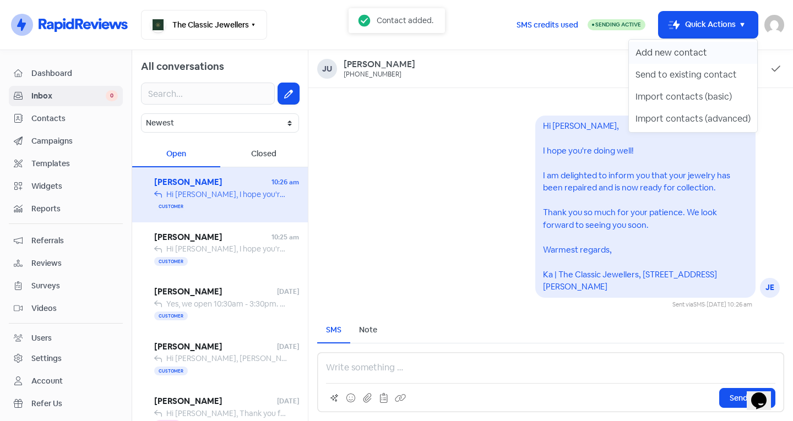
click at [683, 52] on button "Add new contact" at bounding box center [693, 53] width 128 height 22
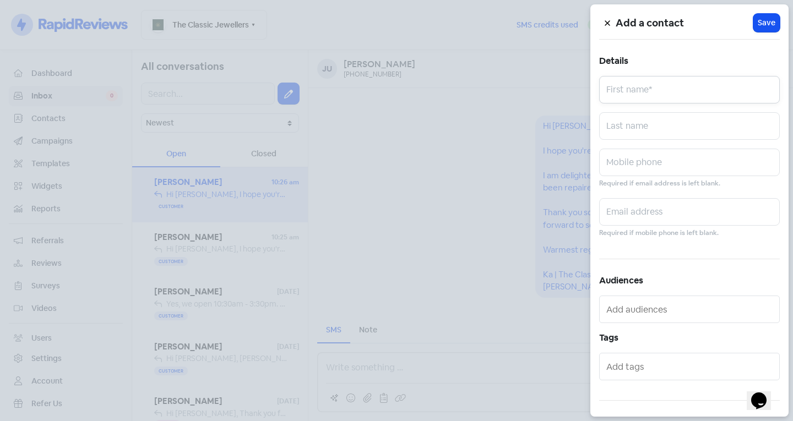
click at [666, 93] on input "text" at bounding box center [689, 90] width 181 height 28
type input "Fontana"
type input "M"
click at [653, 164] on input "text" at bounding box center [689, 163] width 181 height 28
click at [657, 84] on input "Fontana" at bounding box center [689, 90] width 181 height 28
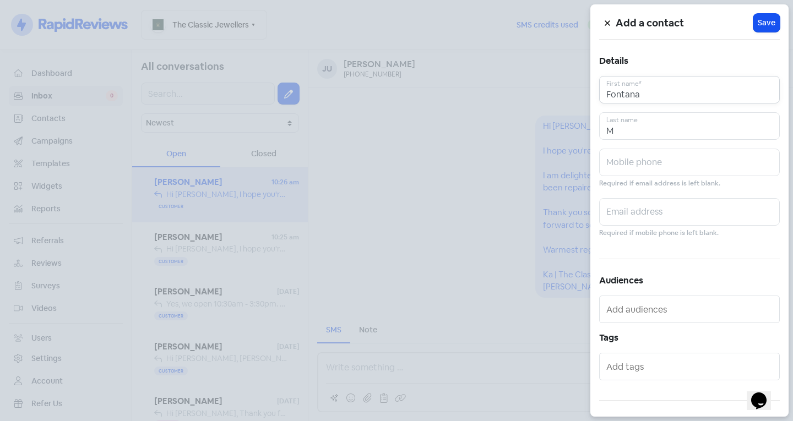
drag, startPoint x: 658, startPoint y: 94, endPoint x: 604, endPoint y: 101, distance: 53.8
click at [604, 101] on input "Fontana" at bounding box center [689, 90] width 181 height 28
type input "[PERSON_NAME]"
type input "Frankli"
click at [638, 164] on input "text" at bounding box center [689, 163] width 181 height 28
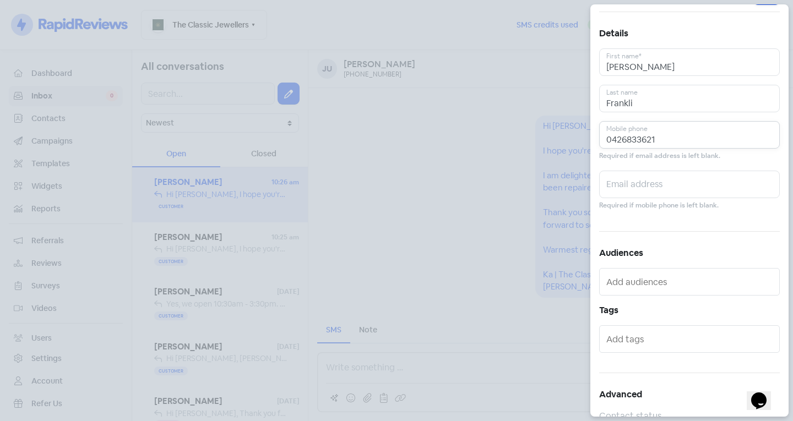
scroll to position [55, 0]
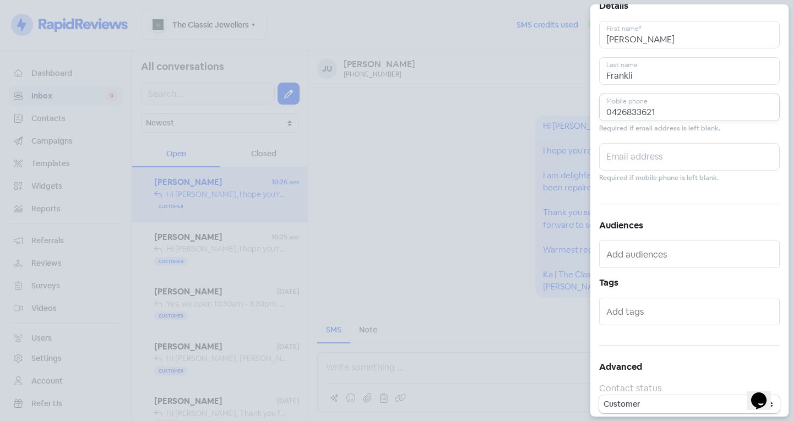
type input "0426833621"
click at [672, 305] on input "text" at bounding box center [690, 312] width 169 height 18
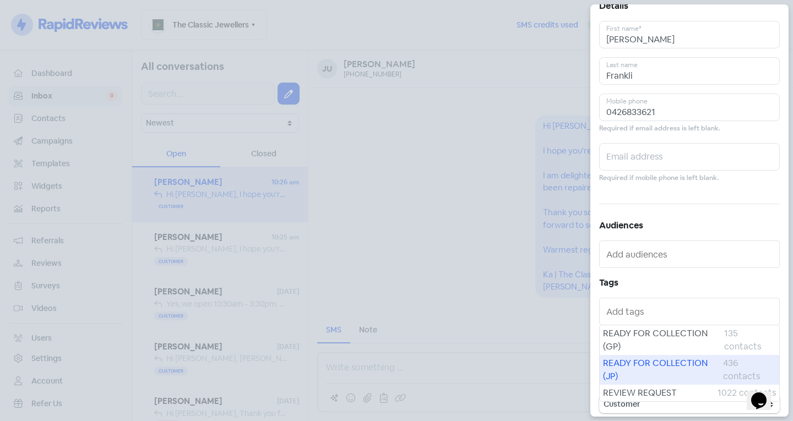
click at [658, 364] on span "READY FOR COLLECTION (JP)" at bounding box center [663, 370] width 120 height 26
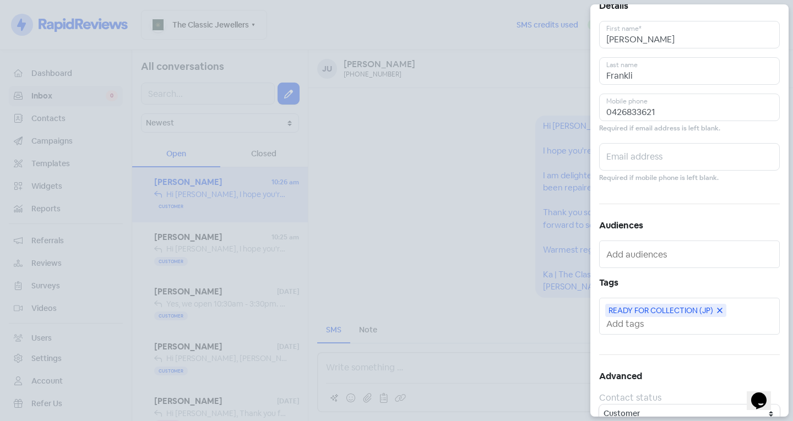
click at [661, 324] on input "text" at bounding box center [690, 324] width 169 height 12
click at [654, 374] on span "REVIEW REQUEST" at bounding box center [660, 372] width 115 height 13
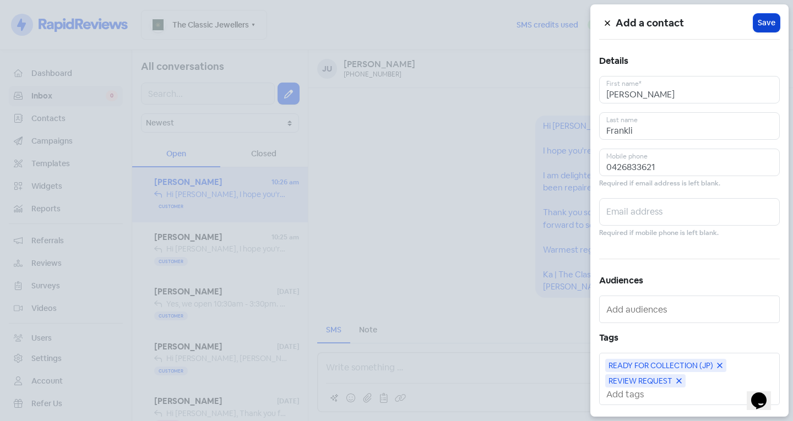
click at [759, 22] on span "Save" at bounding box center [767, 23] width 18 height 12
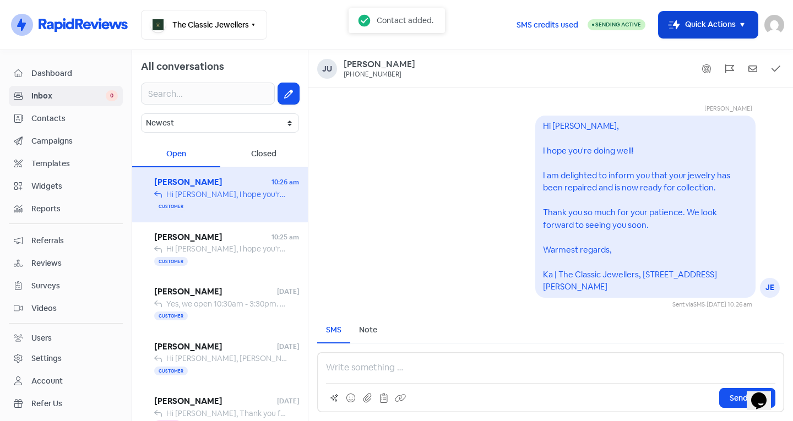
click at [710, 26] on button "Icon For Thunder-move Quick Actions" at bounding box center [708, 25] width 99 height 26
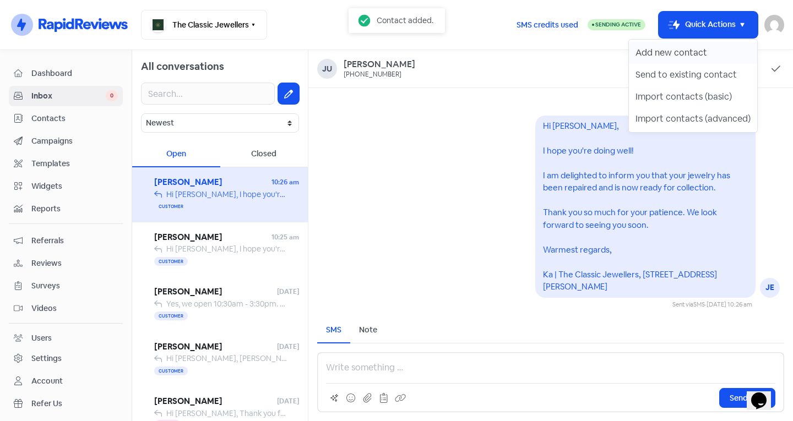
click at [686, 51] on button "Add new contact" at bounding box center [693, 53] width 128 height 22
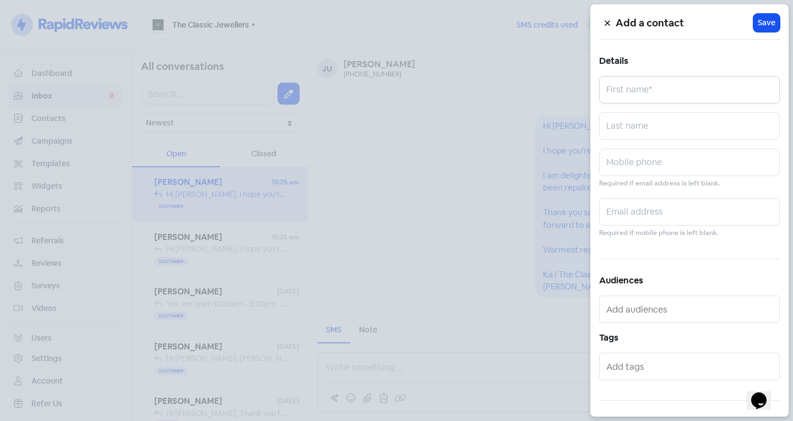
click at [689, 93] on input "text" at bounding box center [689, 90] width 181 height 28
type input "[PERSON_NAME]"
type input "0438501330"
click at [649, 368] on input "text" at bounding box center [690, 367] width 169 height 18
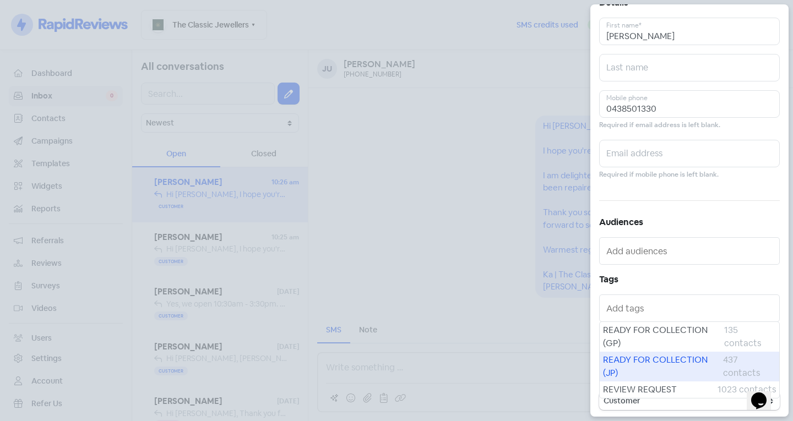
scroll to position [61, 0]
click at [651, 367] on span "READY FOR COLLECTION (JP)" at bounding box center [663, 364] width 120 height 26
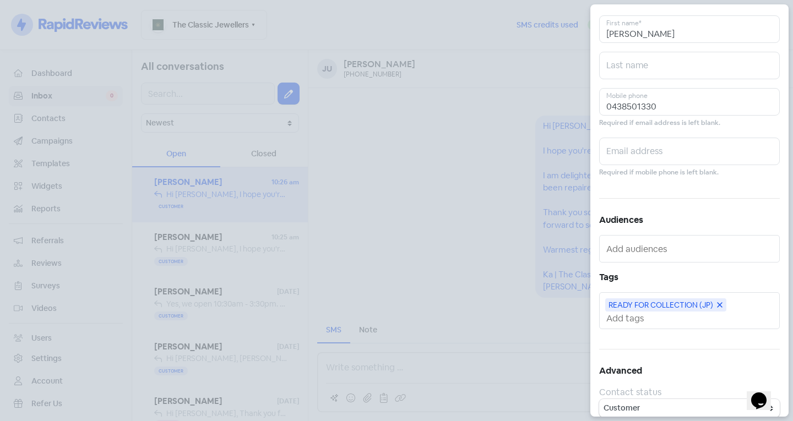
click at [646, 319] on input "text" at bounding box center [690, 319] width 169 height 12
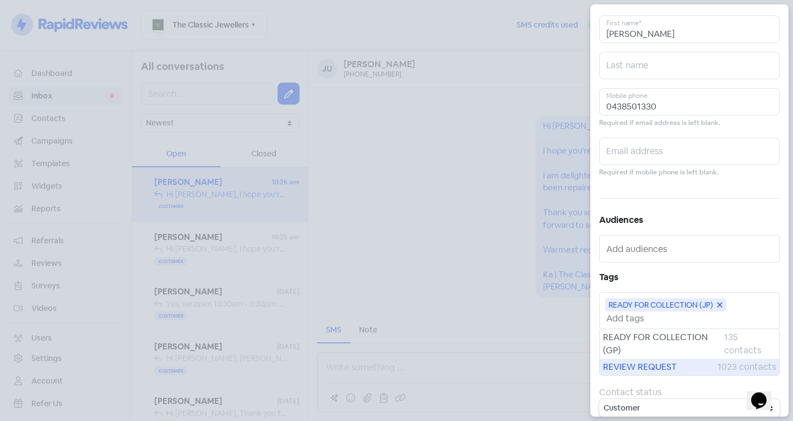
click at [651, 367] on span "REVIEW REQUEST" at bounding box center [660, 367] width 115 height 13
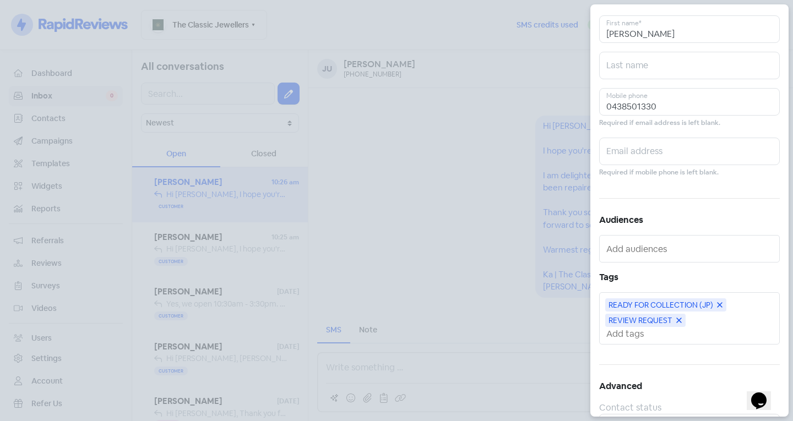
scroll to position [0, 0]
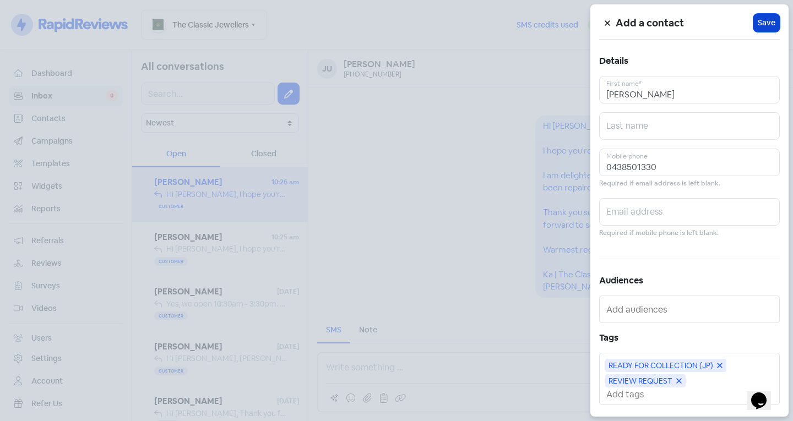
click at [763, 20] on span "Save" at bounding box center [767, 23] width 18 height 12
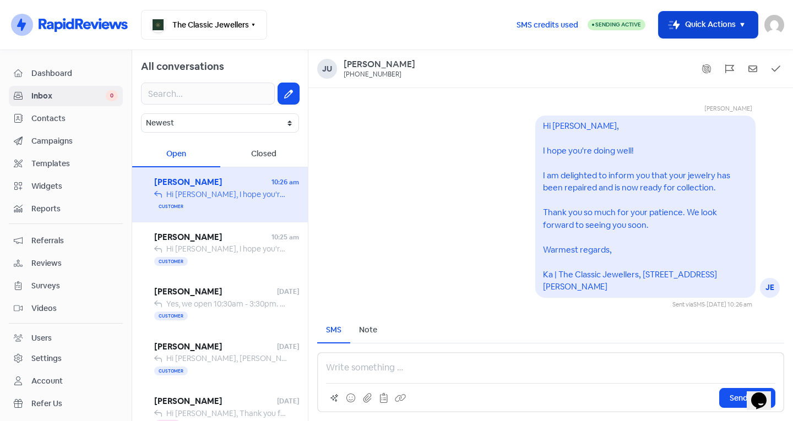
click at [694, 14] on button "Icon For Thunder-move Quick Actions" at bounding box center [708, 25] width 99 height 26
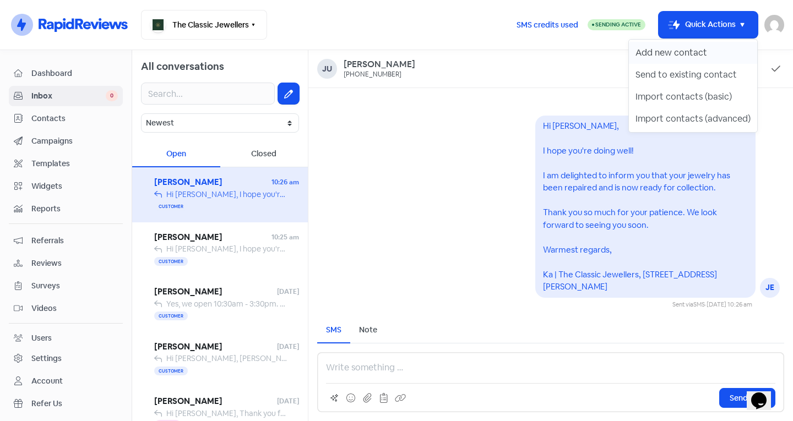
click at [698, 54] on button "Add new contact" at bounding box center [693, 53] width 128 height 22
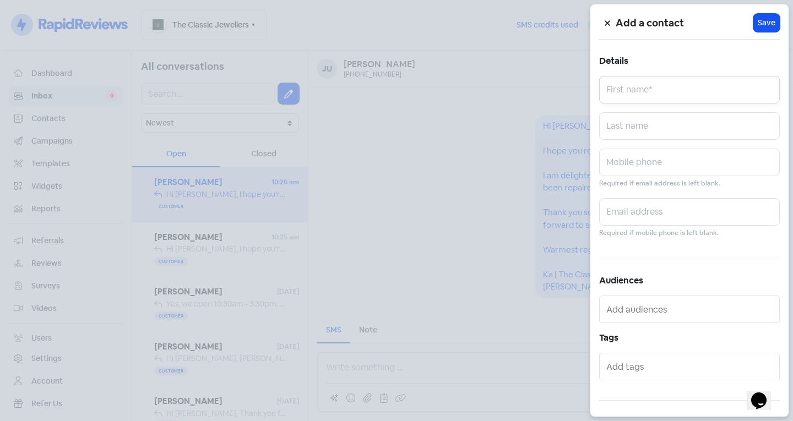
click at [676, 99] on input "text" at bounding box center [689, 90] width 181 height 28
type input "[PERSON_NAME]"
type input "H"
click at [611, 166] on input "text" at bounding box center [689, 163] width 181 height 28
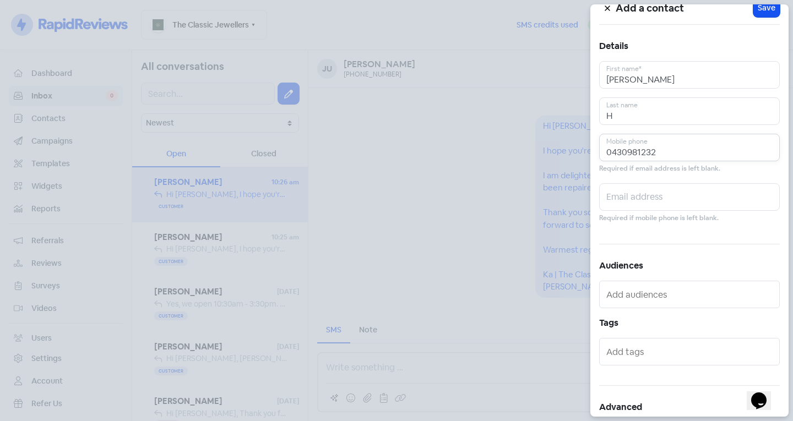
scroll to position [61, 0]
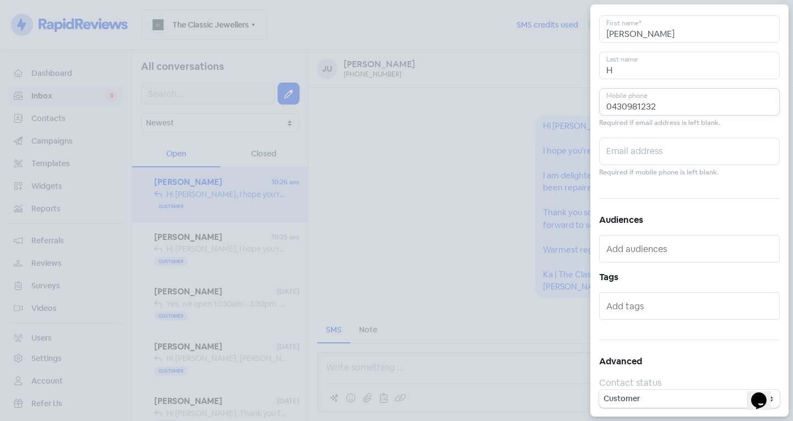
type input "0430981232"
click at [655, 296] on div at bounding box center [689, 307] width 181 height 28
click at [669, 304] on input "text" at bounding box center [690, 306] width 169 height 18
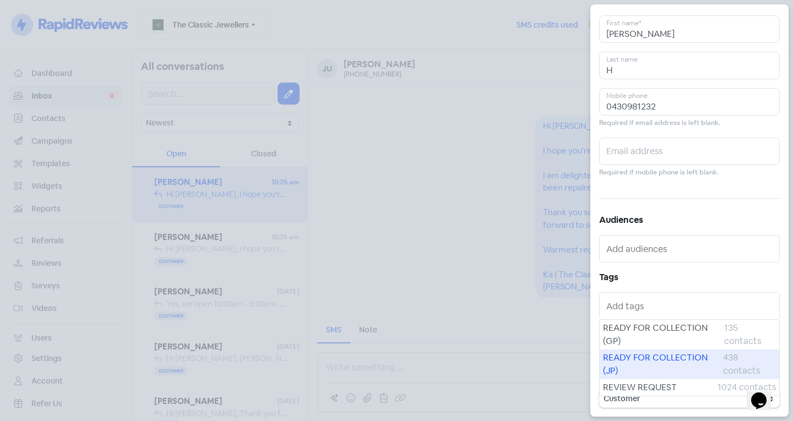
click at [658, 357] on span "READY FOR COLLECTION (JP)" at bounding box center [663, 364] width 120 height 26
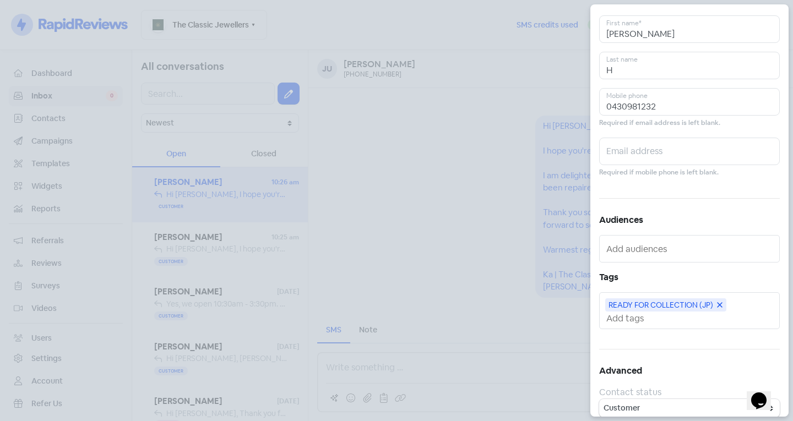
click at [659, 322] on input "text" at bounding box center [690, 319] width 169 height 12
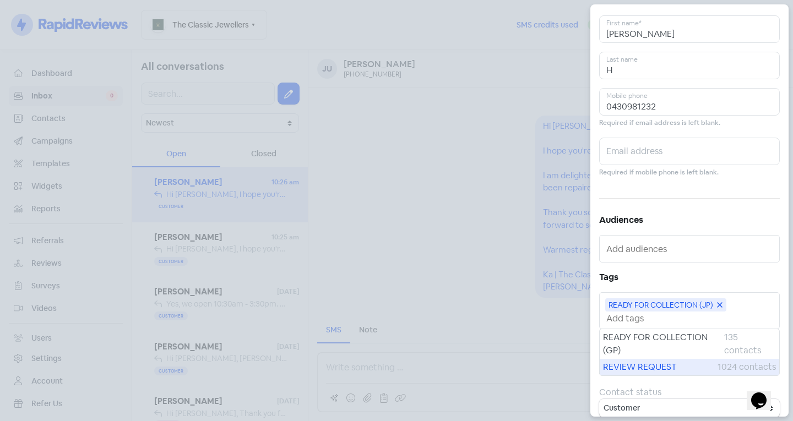
click at [656, 365] on span "REVIEW REQUEST" at bounding box center [660, 367] width 115 height 13
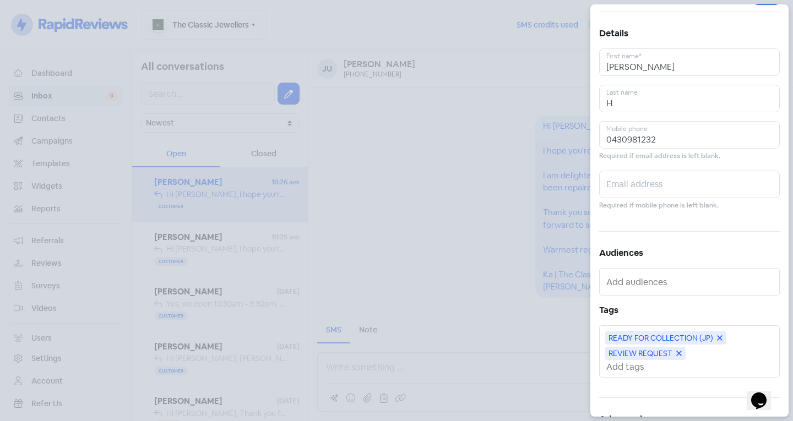
scroll to position [0, 0]
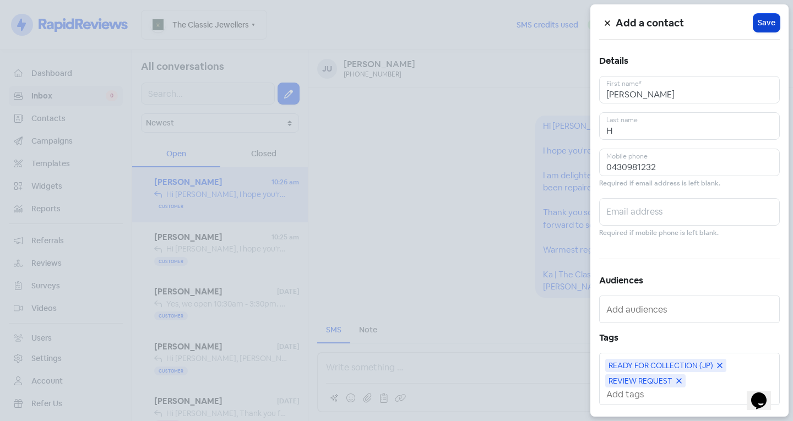
click at [763, 24] on span "Save" at bounding box center [767, 23] width 18 height 12
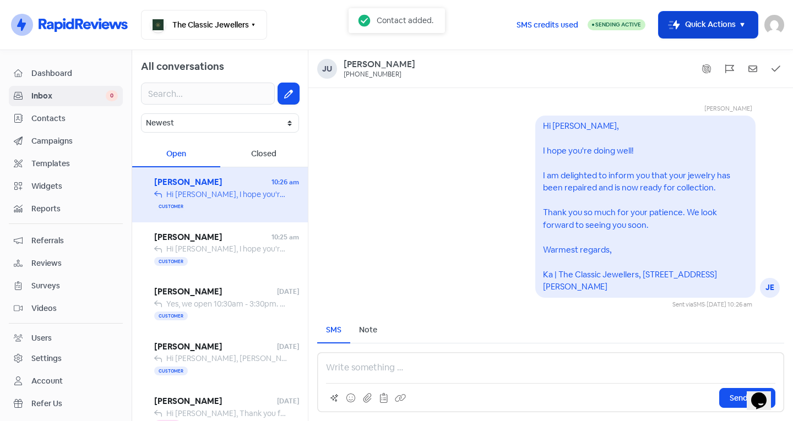
click at [731, 24] on button "Icon For Thunder-move Quick Actions" at bounding box center [708, 25] width 99 height 26
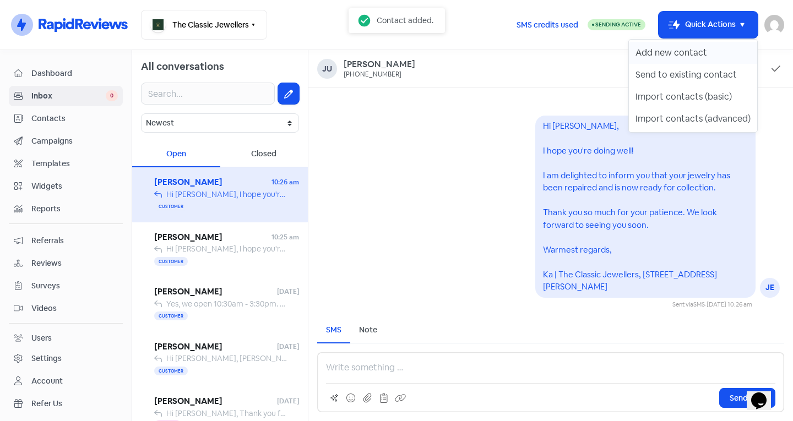
click at [712, 61] on button "Add new contact" at bounding box center [693, 53] width 128 height 22
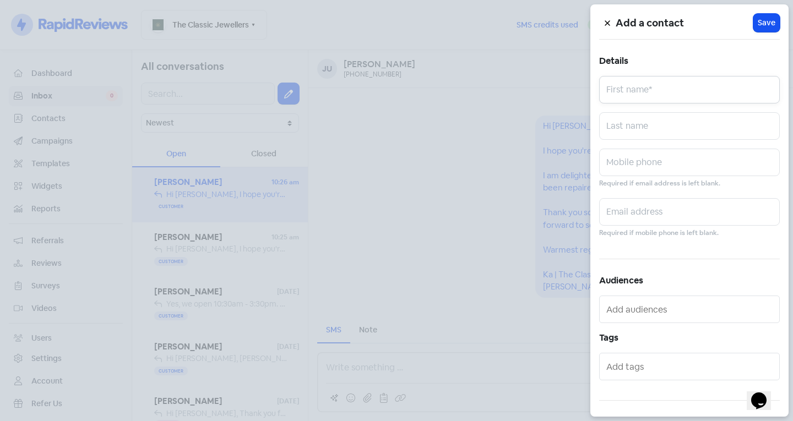
click at [630, 95] on input "text" at bounding box center [689, 90] width 181 height 28
type input "Golden"
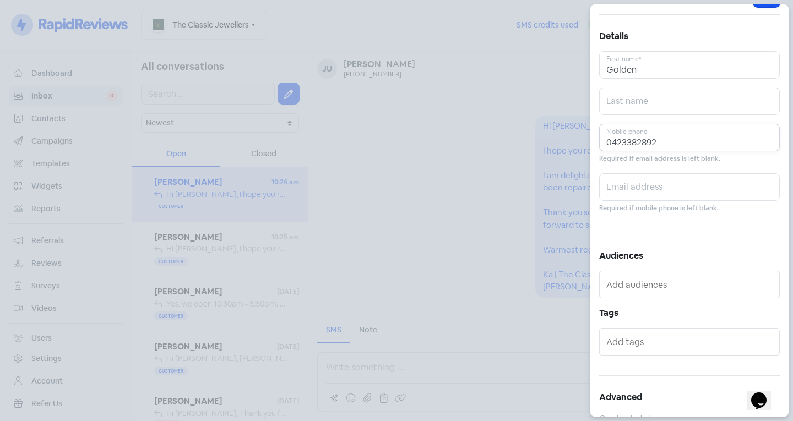
scroll to position [61, 0]
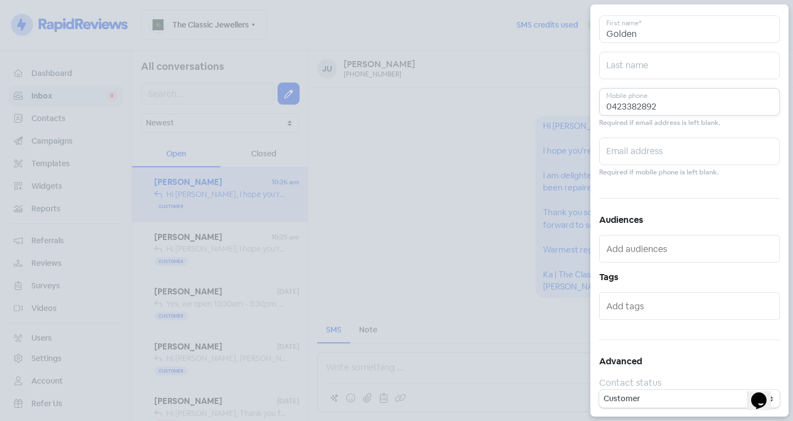
type input "0423382892"
click at [645, 304] on input "text" at bounding box center [690, 306] width 169 height 18
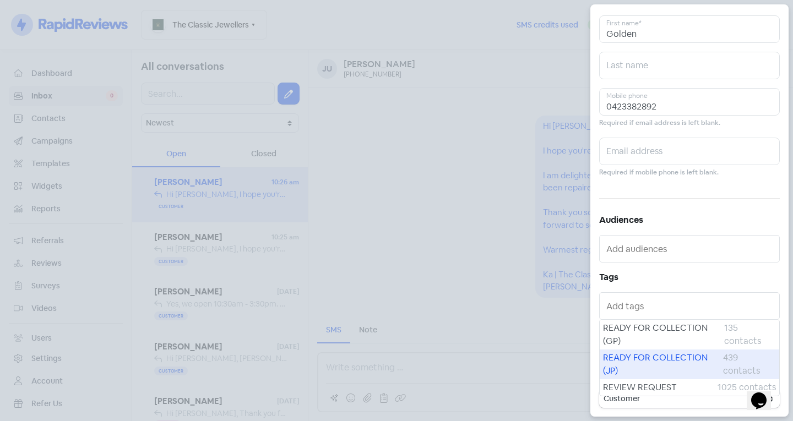
click at [641, 361] on span "READY FOR COLLECTION (JP)" at bounding box center [663, 364] width 120 height 26
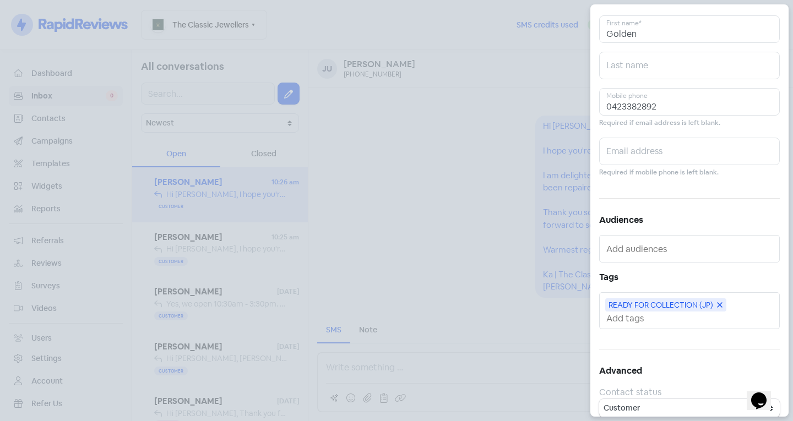
click at [648, 319] on input "text" at bounding box center [690, 319] width 169 height 12
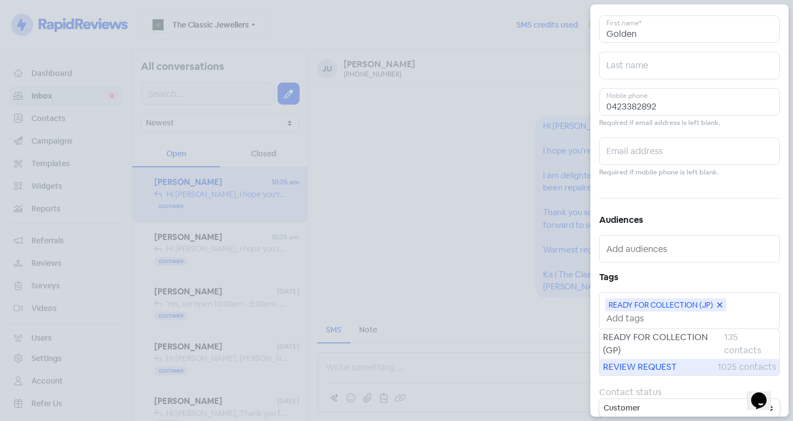
click at [649, 365] on span "REVIEW REQUEST" at bounding box center [660, 367] width 115 height 13
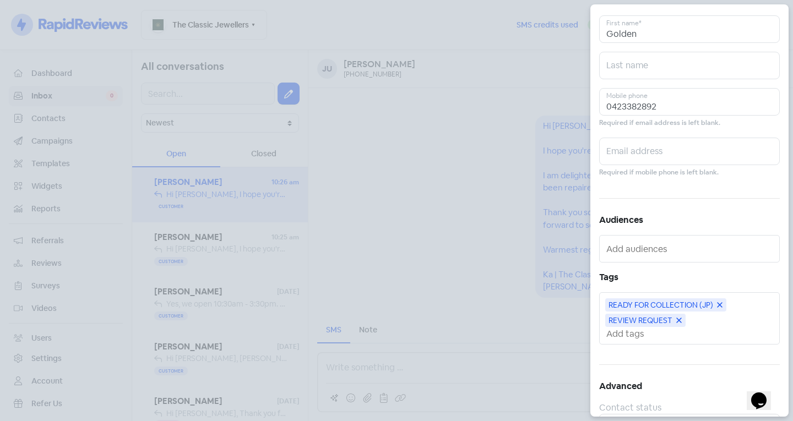
scroll to position [0, 0]
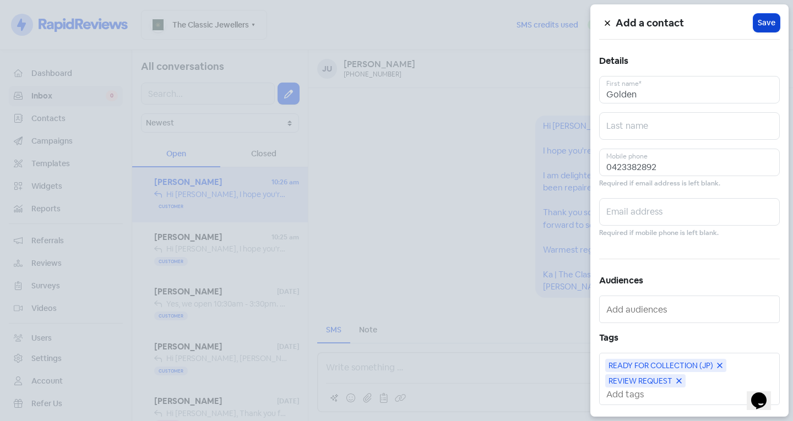
click at [765, 18] on span "Save" at bounding box center [767, 23] width 18 height 12
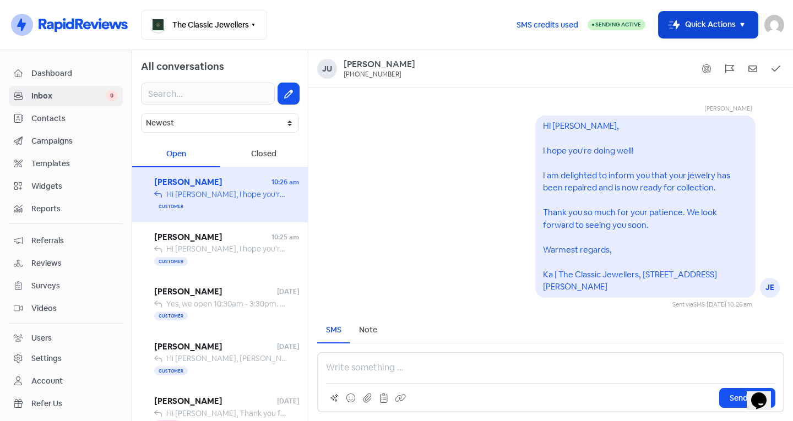
click at [719, 12] on button "Icon For Thunder-move Quick Actions" at bounding box center [708, 25] width 99 height 26
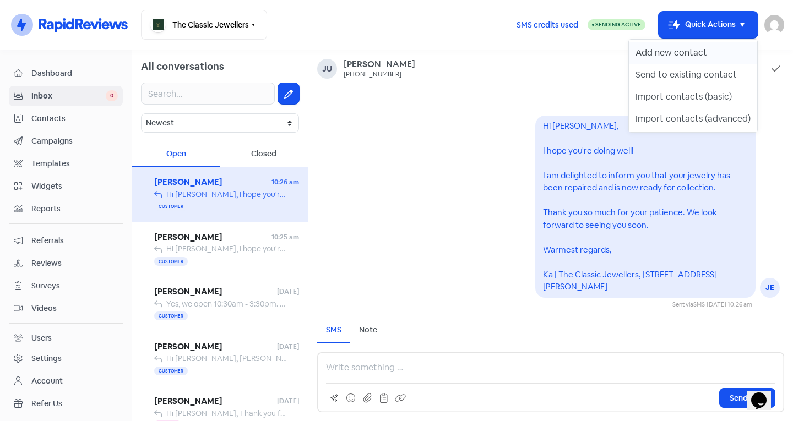
click at [690, 58] on button "Add new contact" at bounding box center [693, 53] width 128 height 22
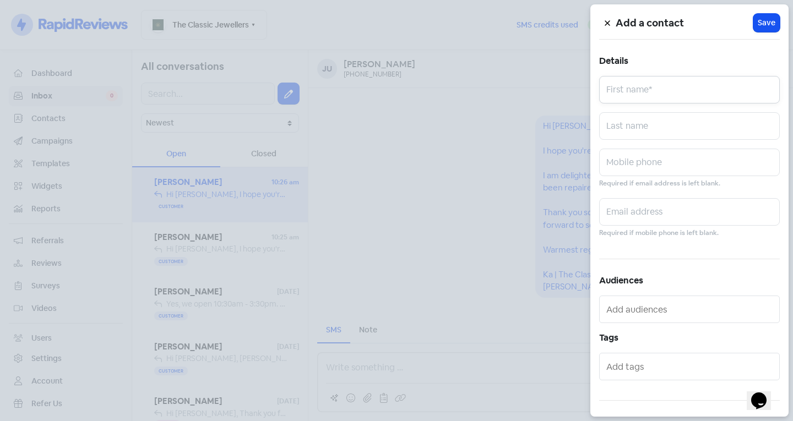
click at [659, 81] on input "text" at bounding box center [689, 90] width 181 height 28
type input "Mara"
type input "T"
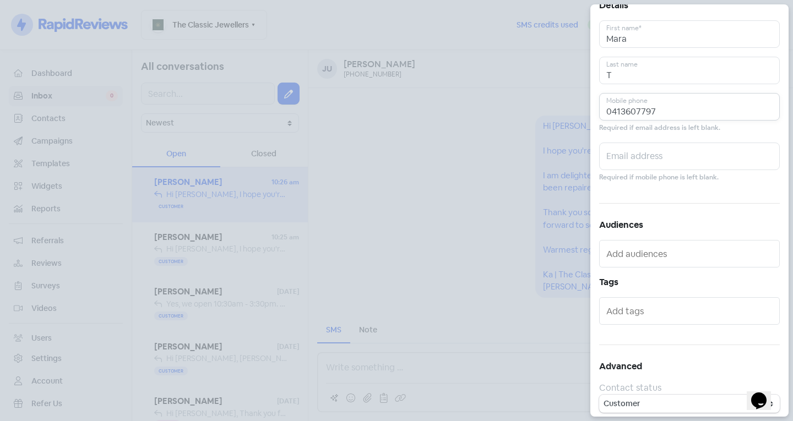
scroll to position [61, 0]
type input "0413607797"
click at [657, 312] on input "text" at bounding box center [690, 306] width 169 height 18
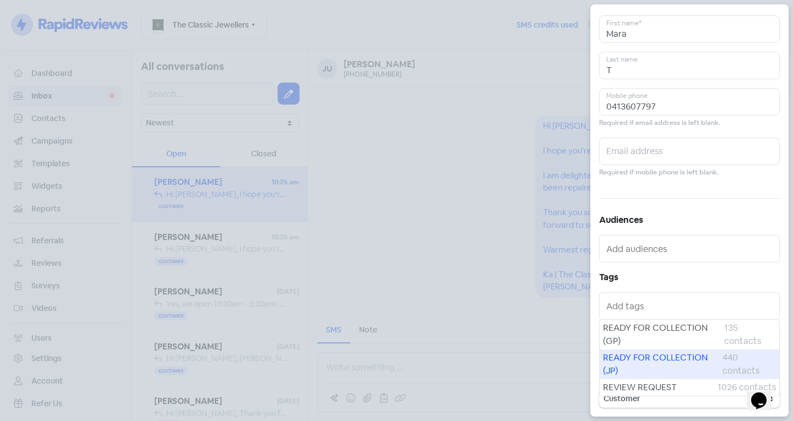
click at [651, 364] on span "READY FOR COLLECTION (JP)" at bounding box center [663, 364] width 120 height 26
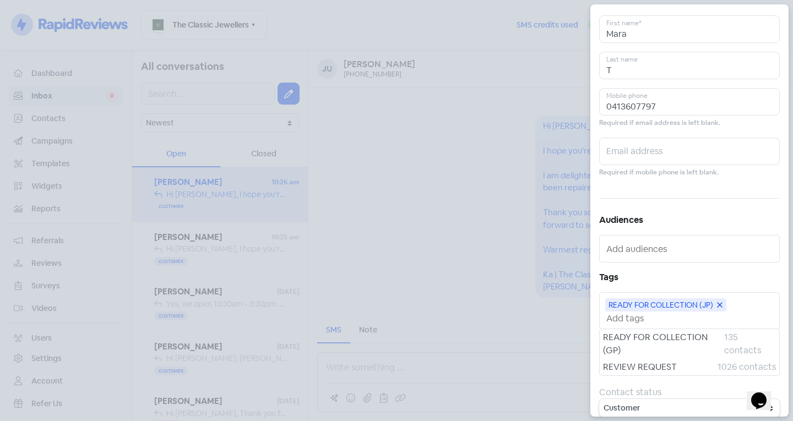
click at [653, 316] on input "text" at bounding box center [690, 319] width 169 height 12
click at [652, 366] on span "REVIEW REQUEST" at bounding box center [660, 367] width 115 height 13
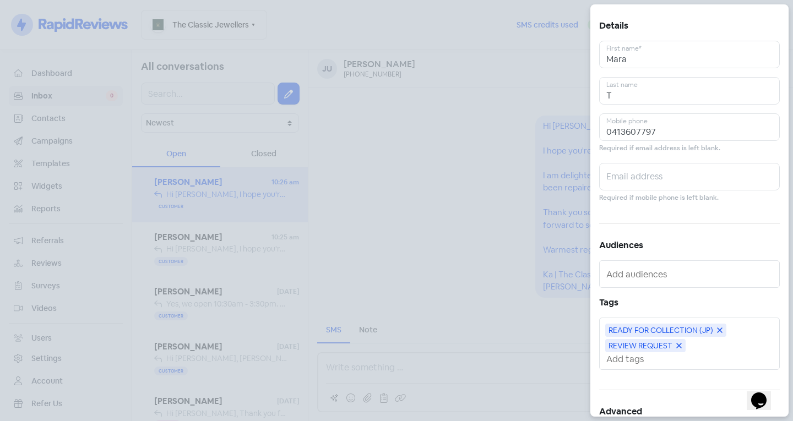
scroll to position [0, 0]
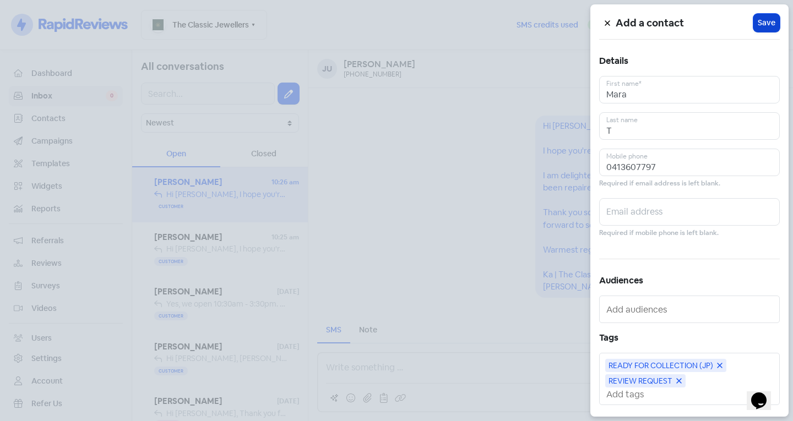
click at [763, 23] on span "Save" at bounding box center [767, 23] width 18 height 12
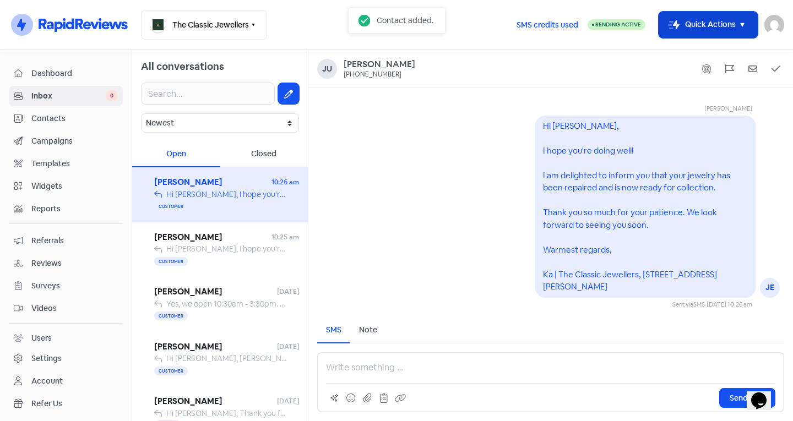
click at [733, 24] on button "Icon For Thunder-move Quick Actions" at bounding box center [708, 25] width 99 height 26
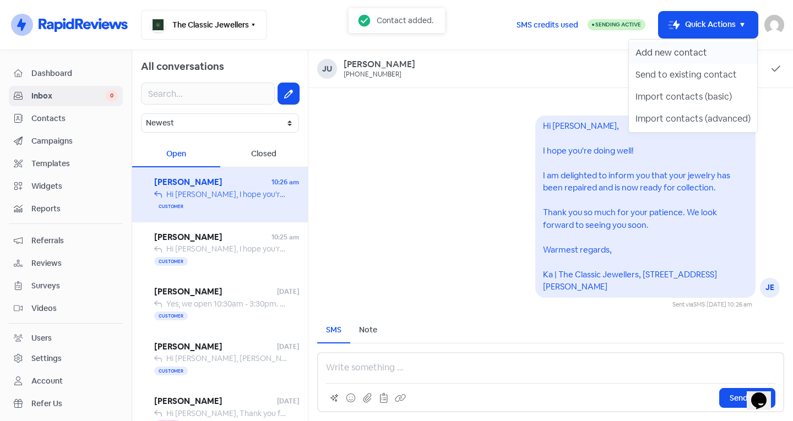
click at [689, 52] on button "Add new contact" at bounding box center [693, 53] width 128 height 22
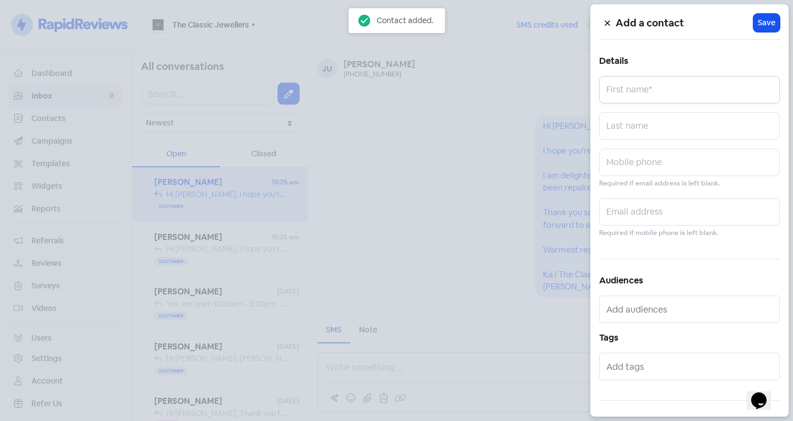
click at [661, 92] on input "text" at bounding box center [689, 90] width 181 height 28
click at [402, 113] on div at bounding box center [396, 210] width 793 height 421
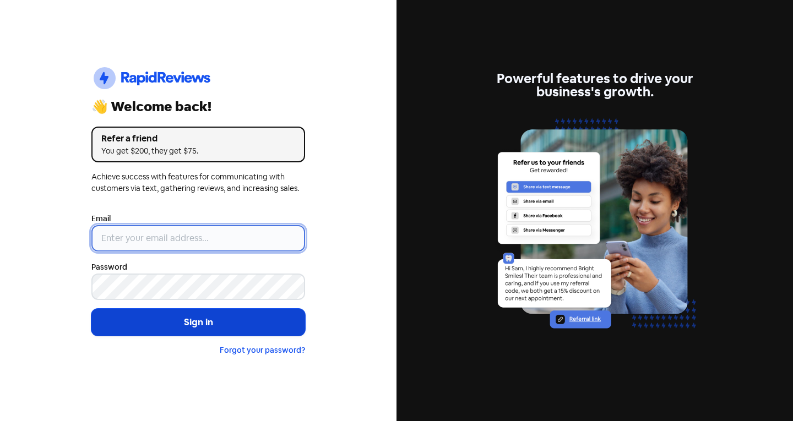
type input "[EMAIL_ADDRESS][DOMAIN_NAME]"
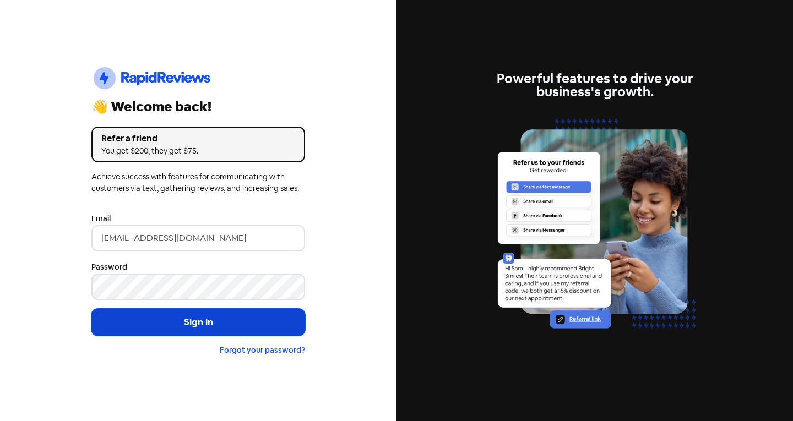
click at [183, 323] on button "Sign in" at bounding box center [198, 323] width 214 height 28
